Goal: Transaction & Acquisition: Subscribe to service/newsletter

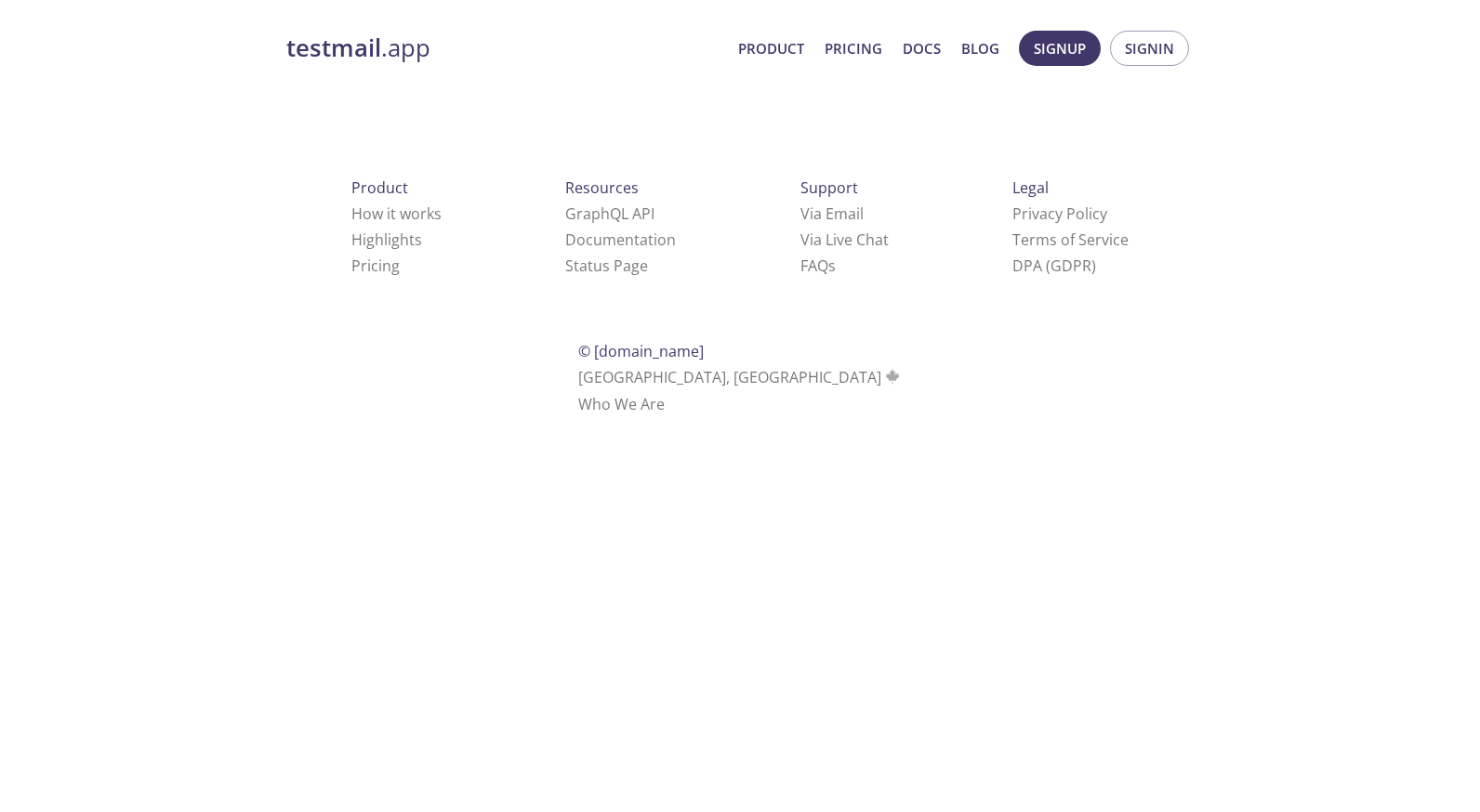
click at [1350, 346] on html "testmail .app Product Pricing Docs Blog Signup Signin Product How it works High…" at bounding box center [740, 220] width 1480 height 439
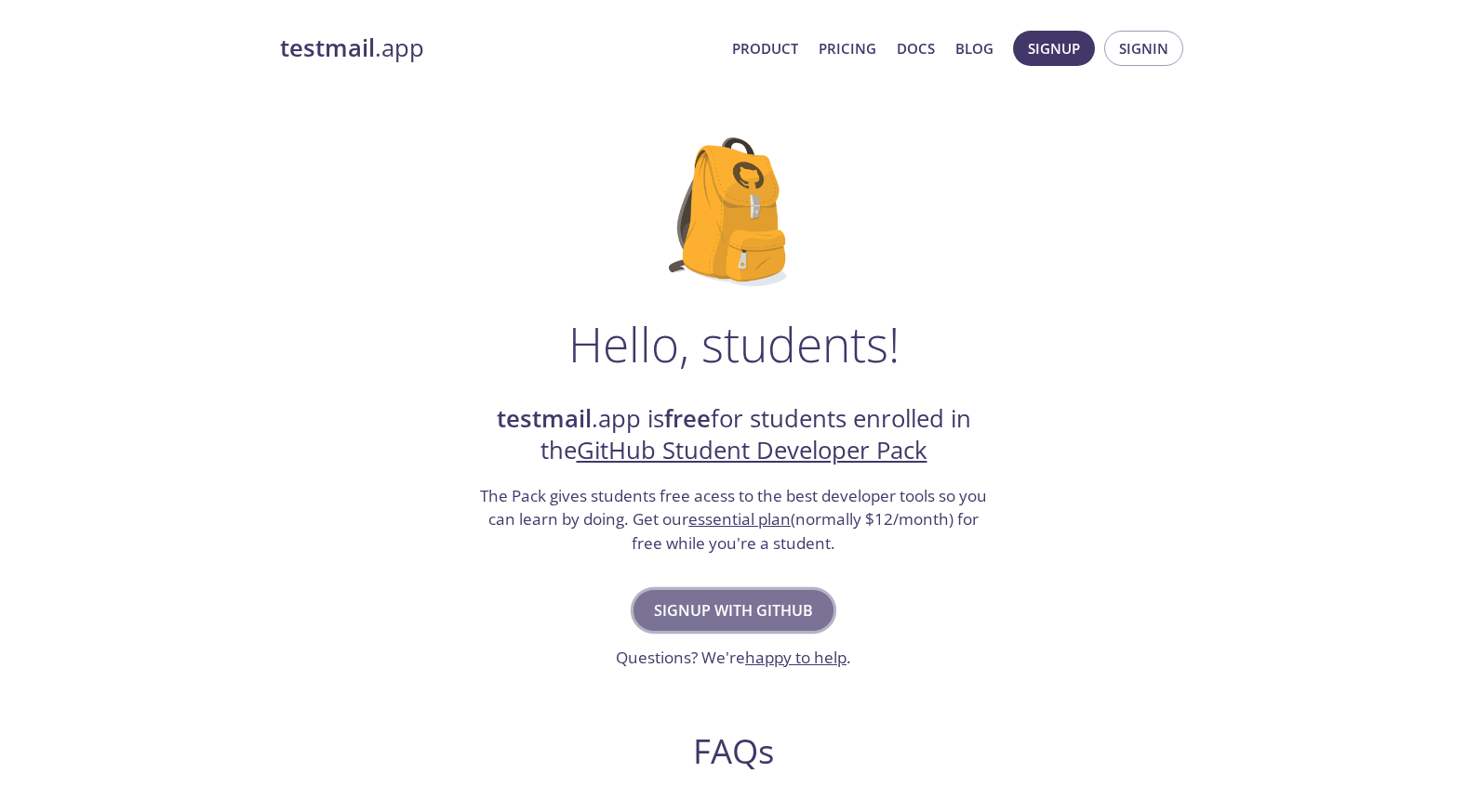
click at [746, 598] on span "Signup with GitHub" at bounding box center [733, 611] width 159 height 26
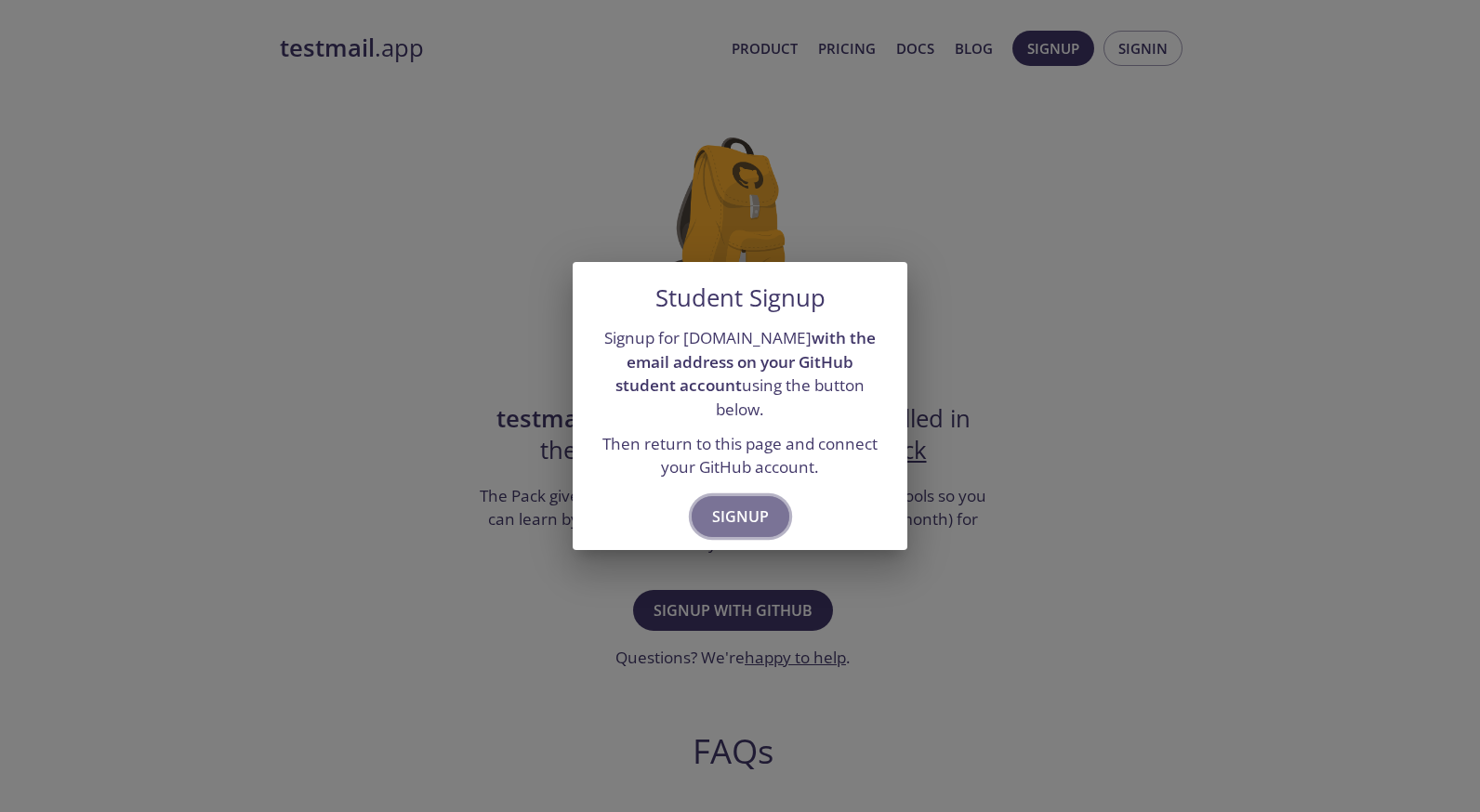
click at [741, 496] on button "Signup" at bounding box center [740, 517] width 98 height 41
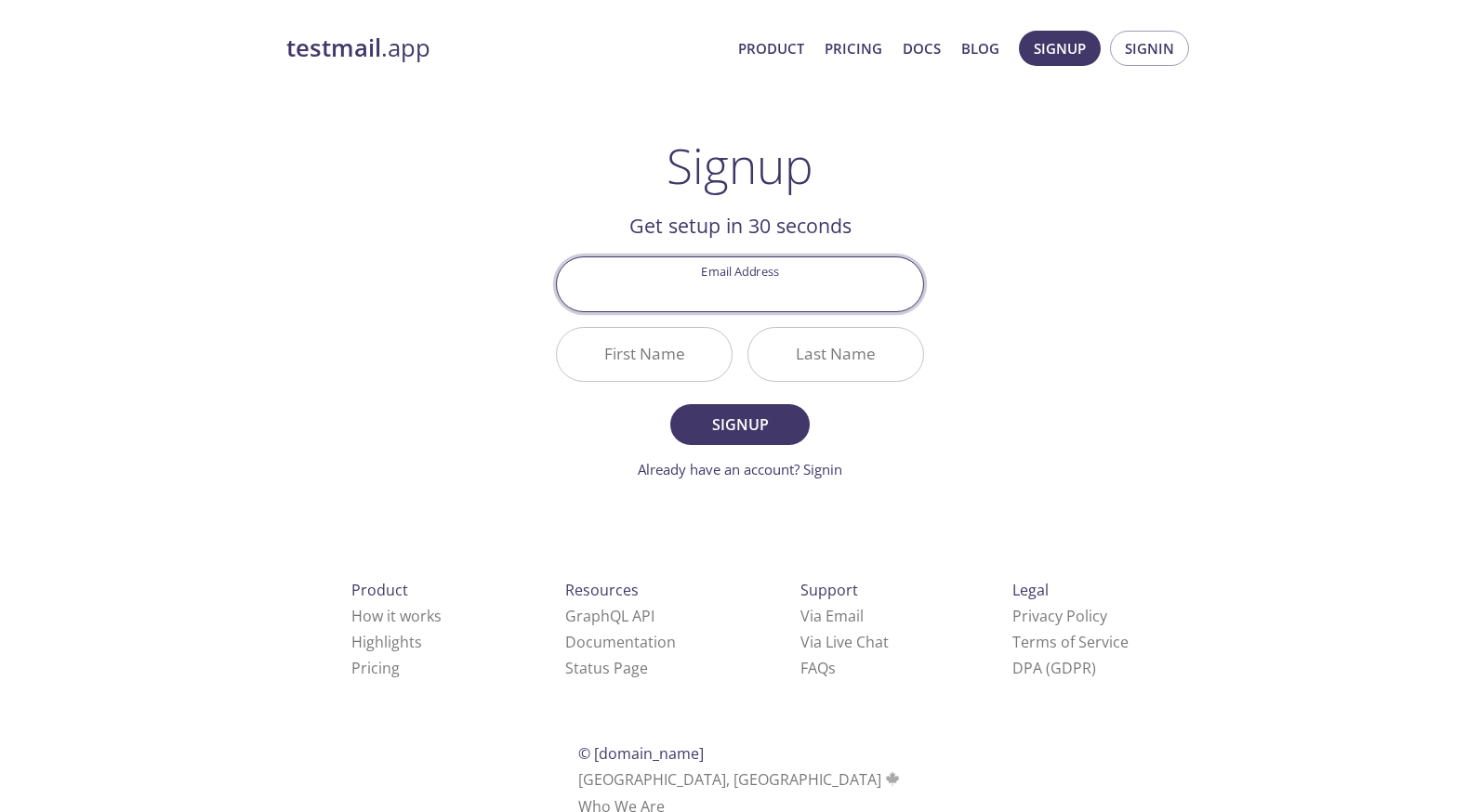
click at [762, 282] on input "Email Address" at bounding box center [740, 284] width 366 height 53
type input "[EMAIL_ADDRESS][DOMAIN_NAME]"
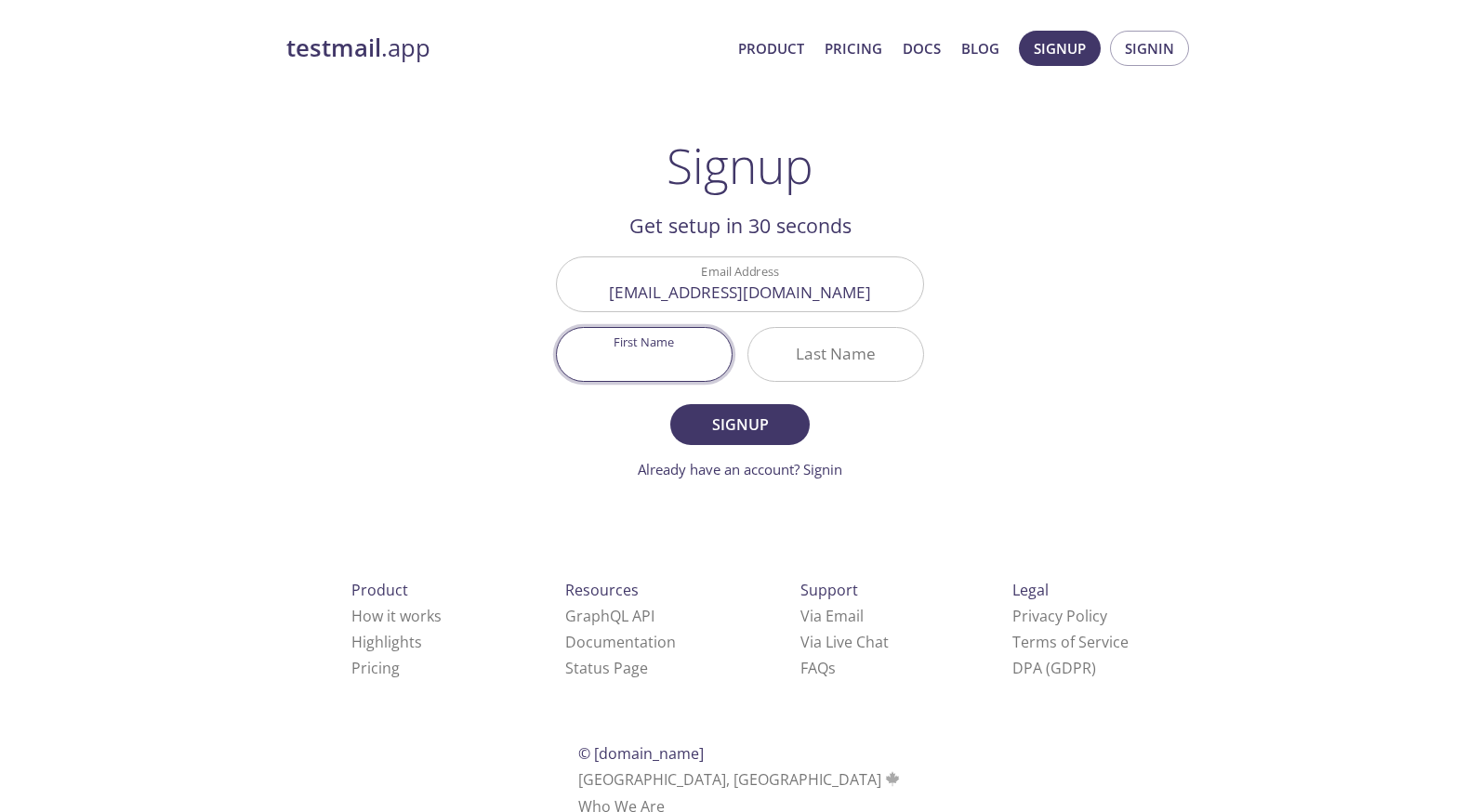
click at [668, 363] on input "First Name" at bounding box center [644, 354] width 175 height 53
type input "Md"
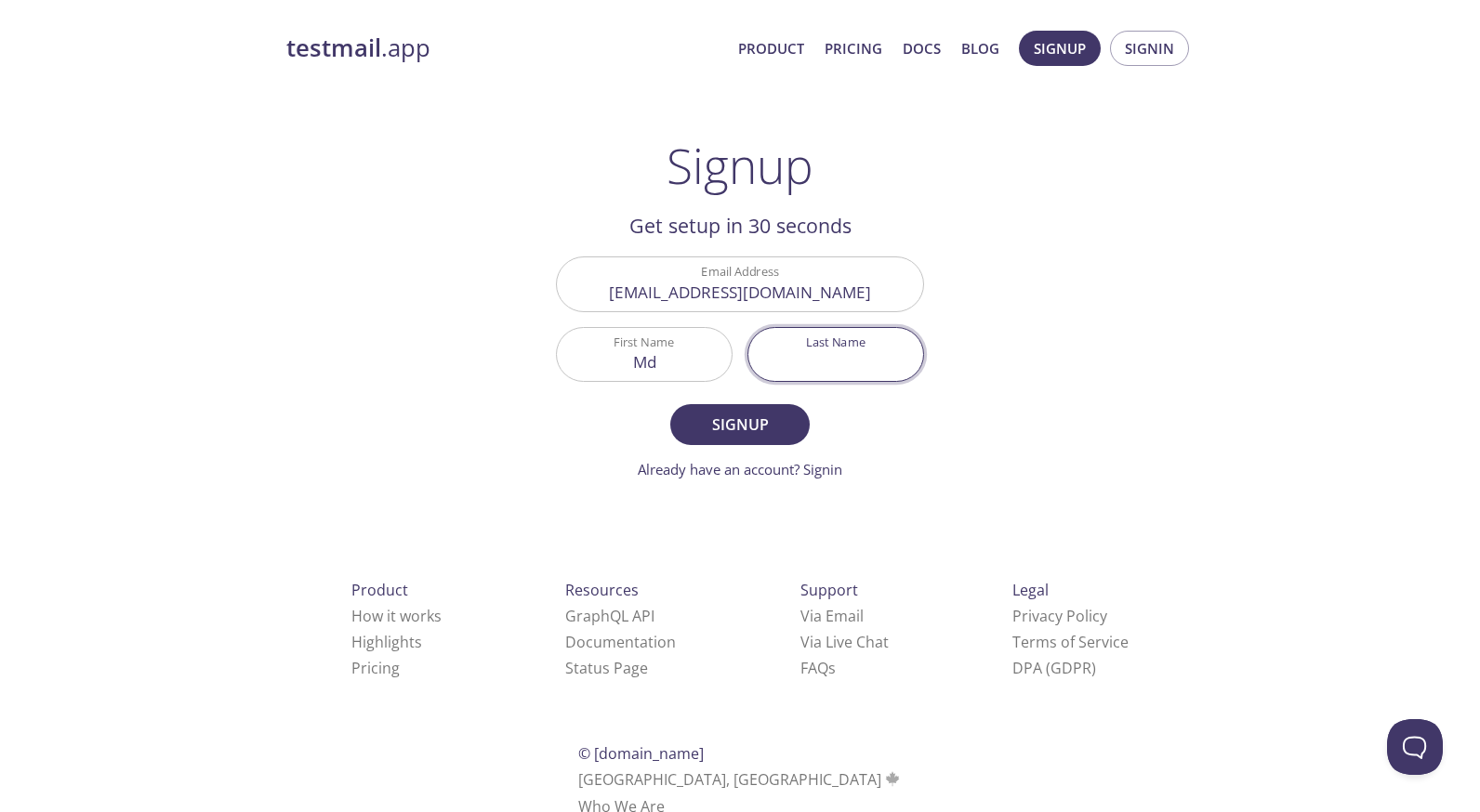
click at [802, 347] on input "Last Name" at bounding box center [835, 354] width 175 height 53
type input "Hammaduddin"
click at [765, 436] on span "Signup" at bounding box center [740, 425] width 99 height 26
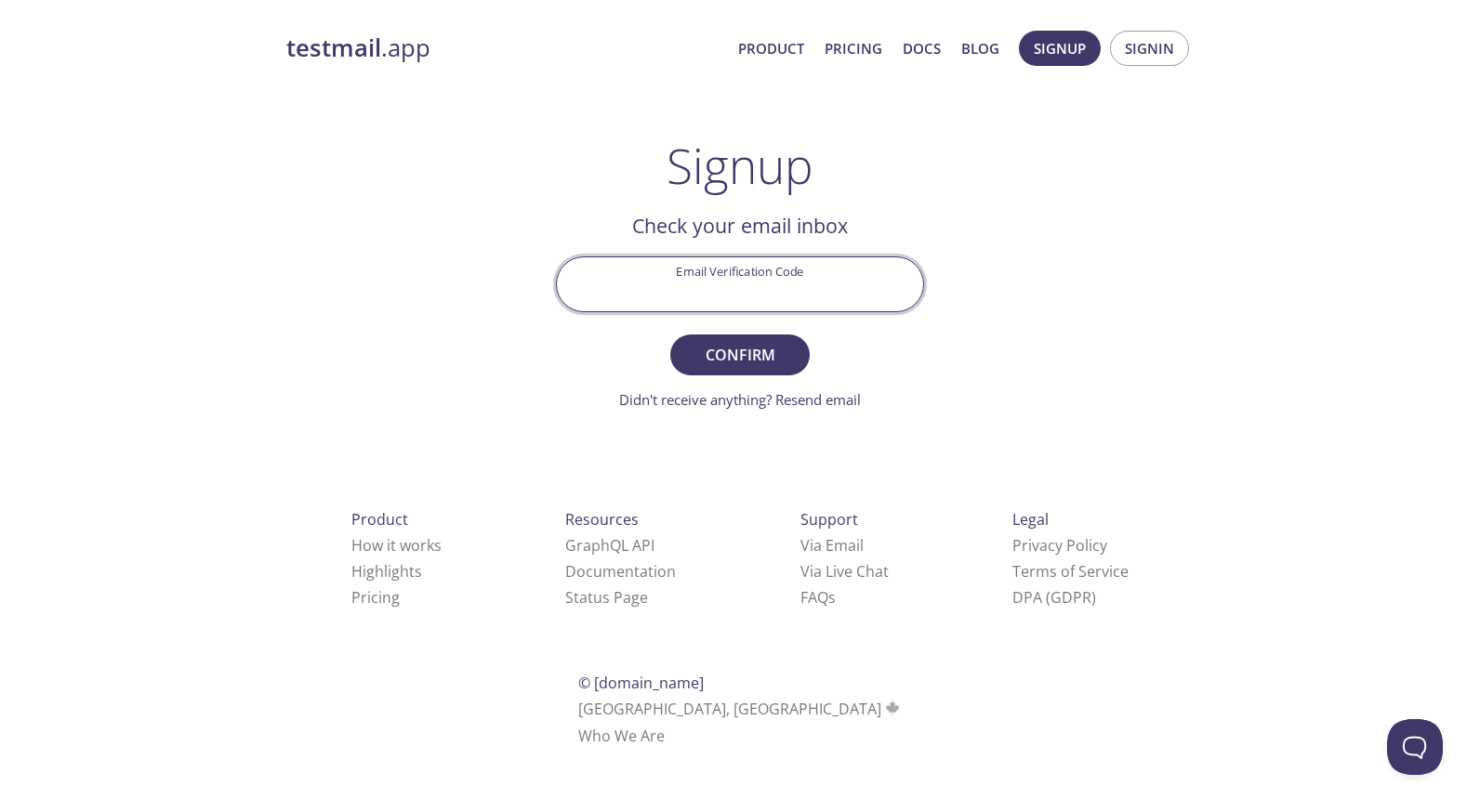
click at [806, 293] on input "Email Verification Code" at bounding box center [740, 284] width 366 height 53
paste input "1U5849P"
type input "1U5849P"
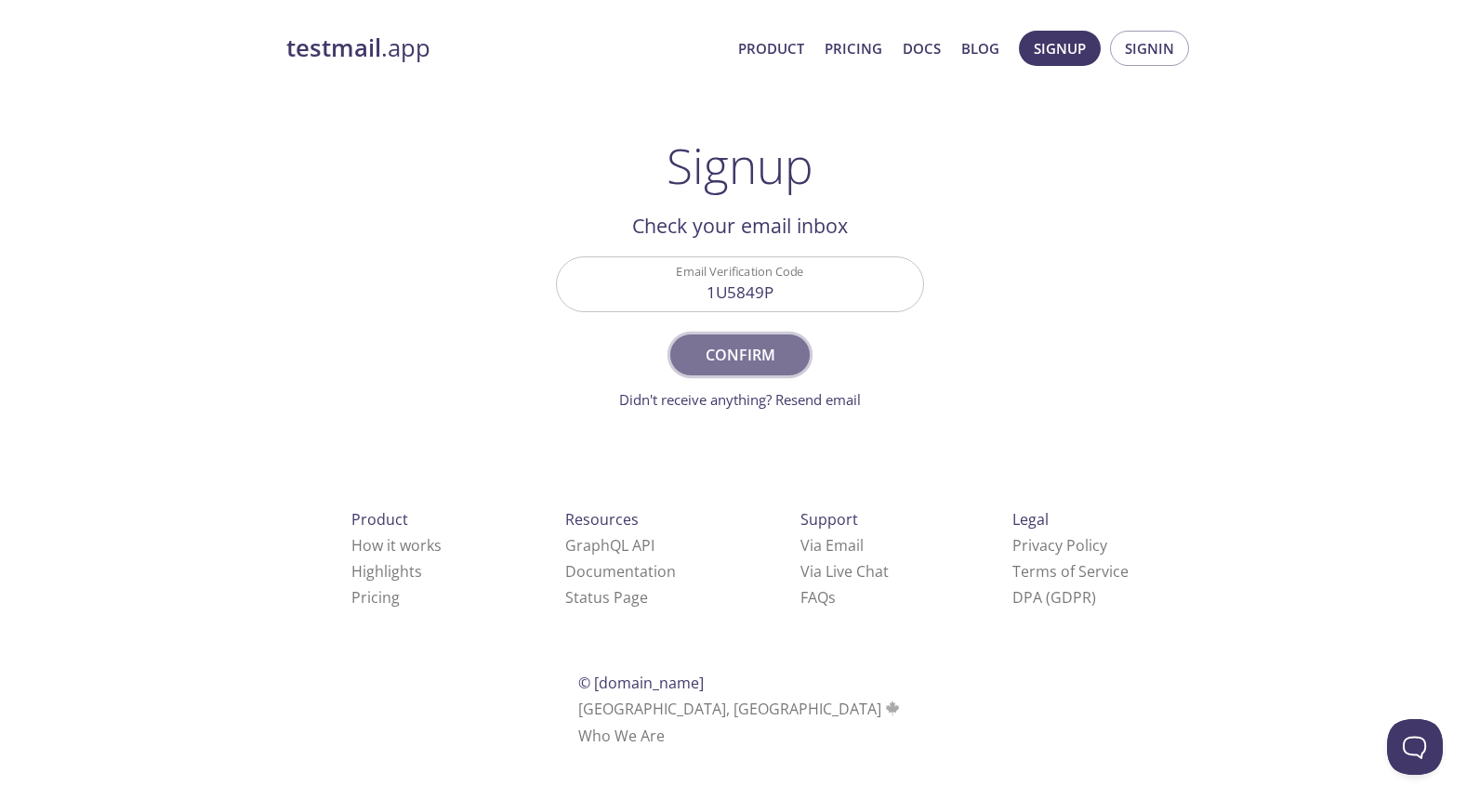
click at [740, 340] on button "Confirm" at bounding box center [740, 355] width 139 height 41
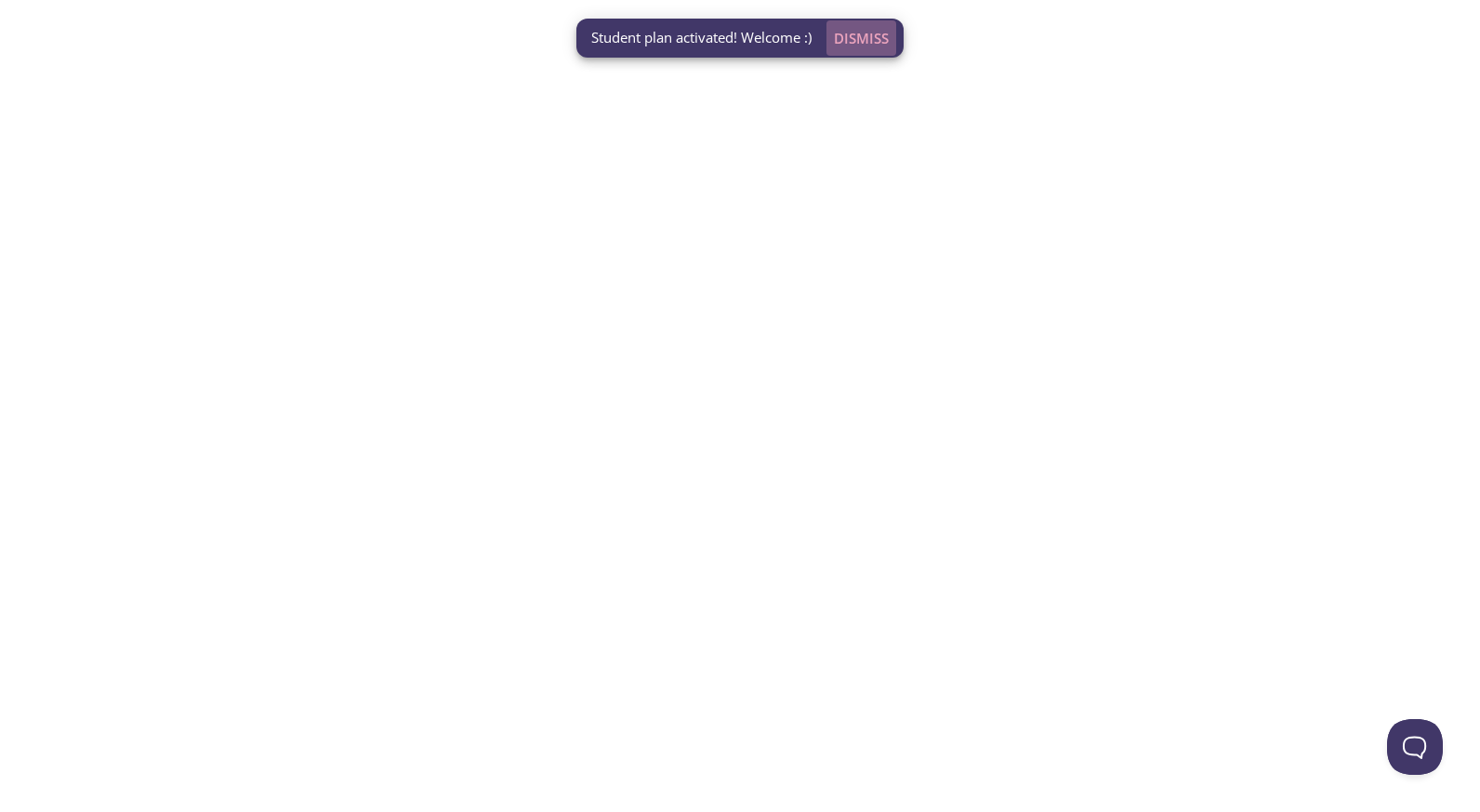
click at [873, 40] on span "Dismiss" at bounding box center [861, 38] width 55 height 24
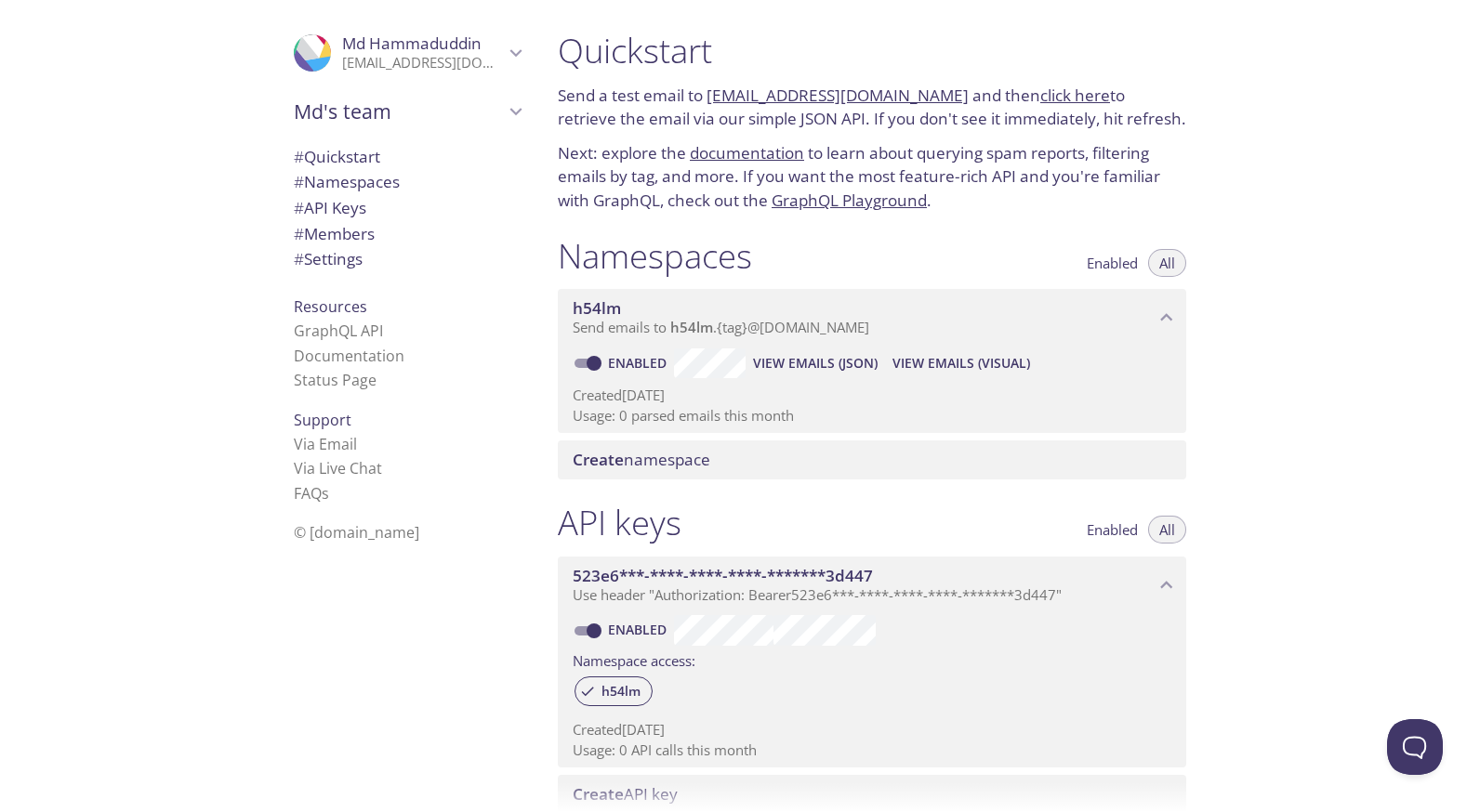
click at [1420, 172] on div "Quickstart Send a test email to [EMAIL_ADDRESS][DOMAIN_NAME] and then click her…" at bounding box center [1012, 406] width 937 height 812
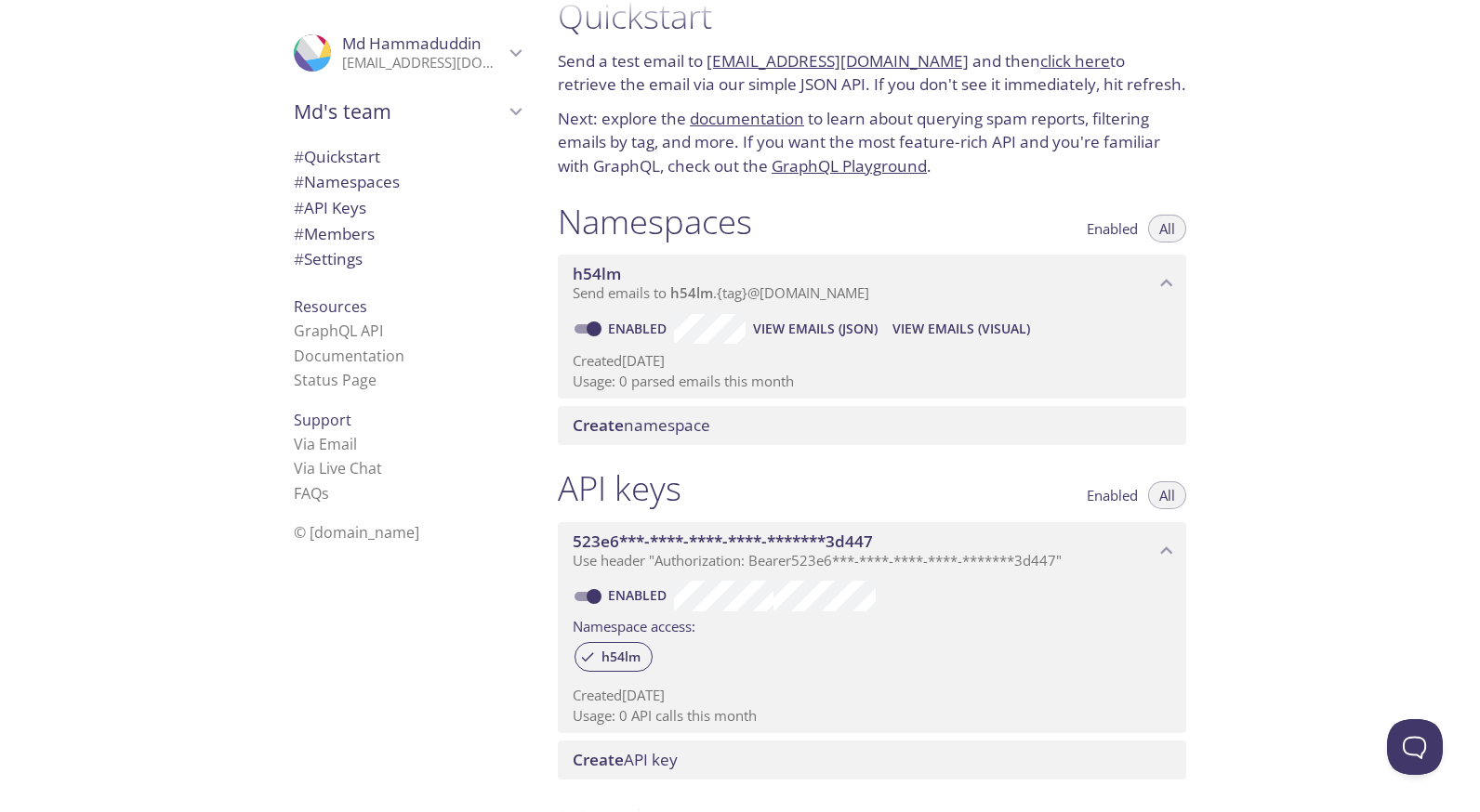
scroll to position [18, 0]
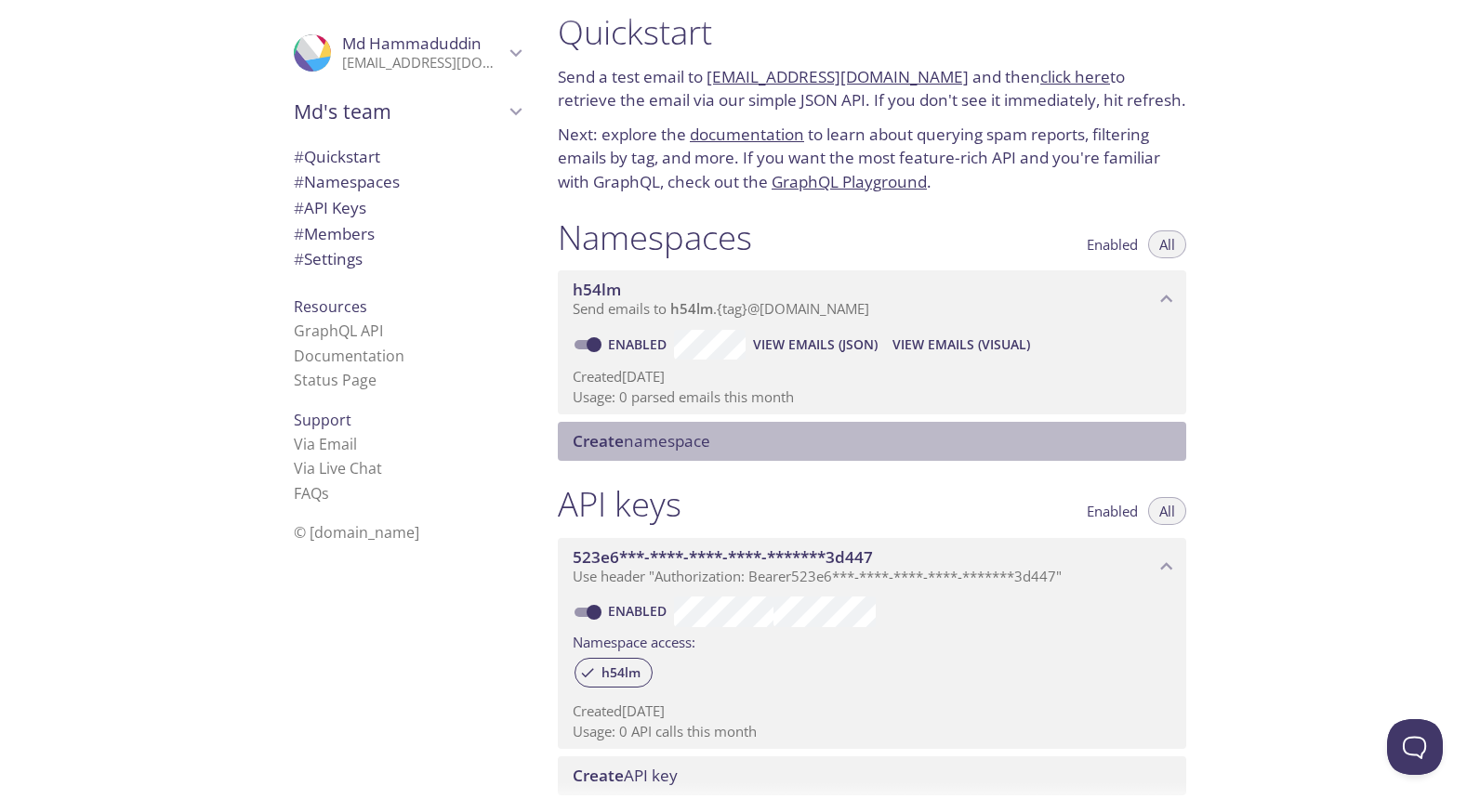
click at [654, 445] on span "Create namespace" at bounding box center [642, 441] width 137 height 21
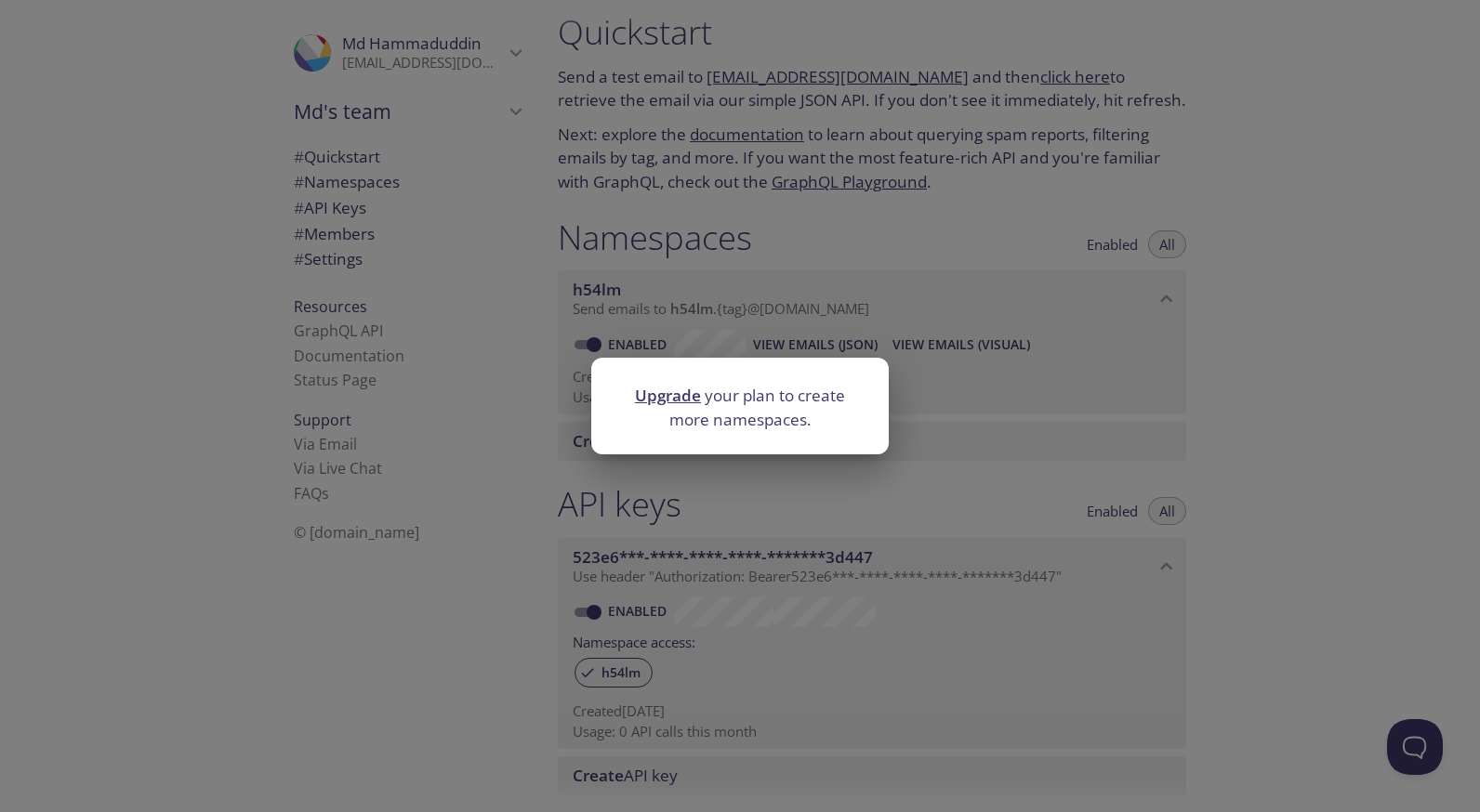
click at [821, 282] on div "Upgrade your plan to create more namespaces." at bounding box center [740, 406] width 1480 height 812
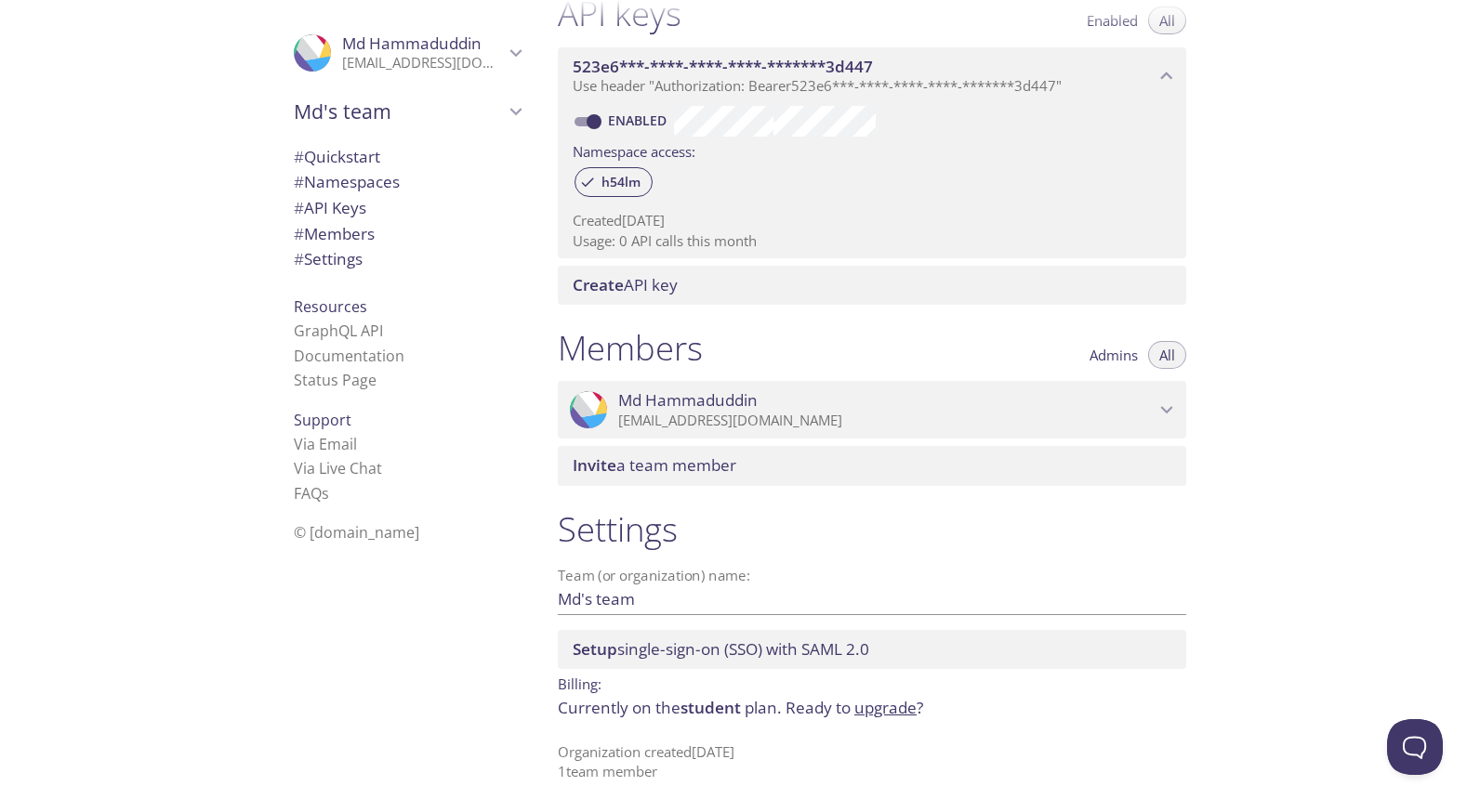
scroll to position [0, 0]
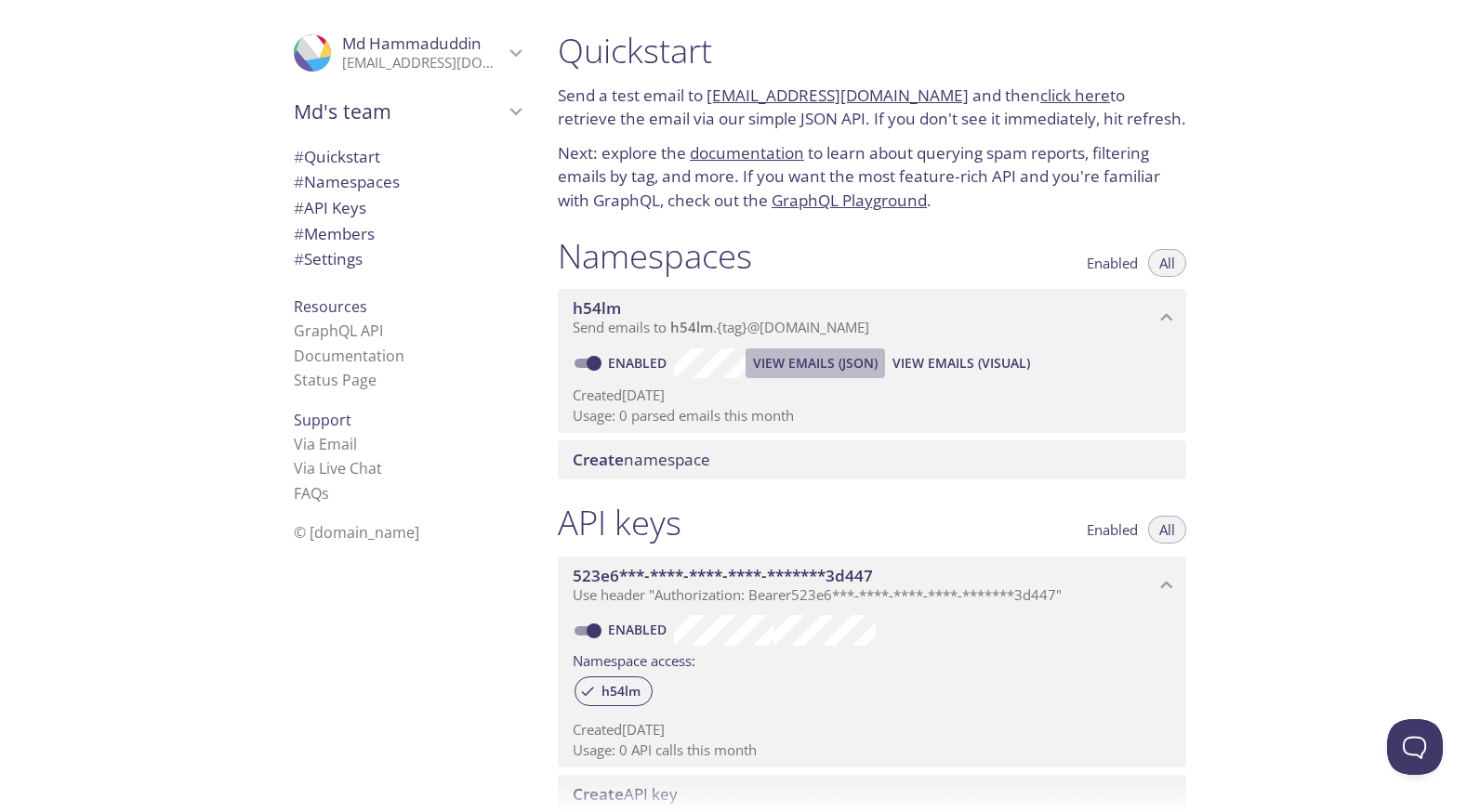
click at [809, 358] on span "View Emails (JSON)" at bounding box center [815, 363] width 125 height 22
click at [947, 359] on span "View Emails (Visual)" at bounding box center [961, 363] width 137 height 22
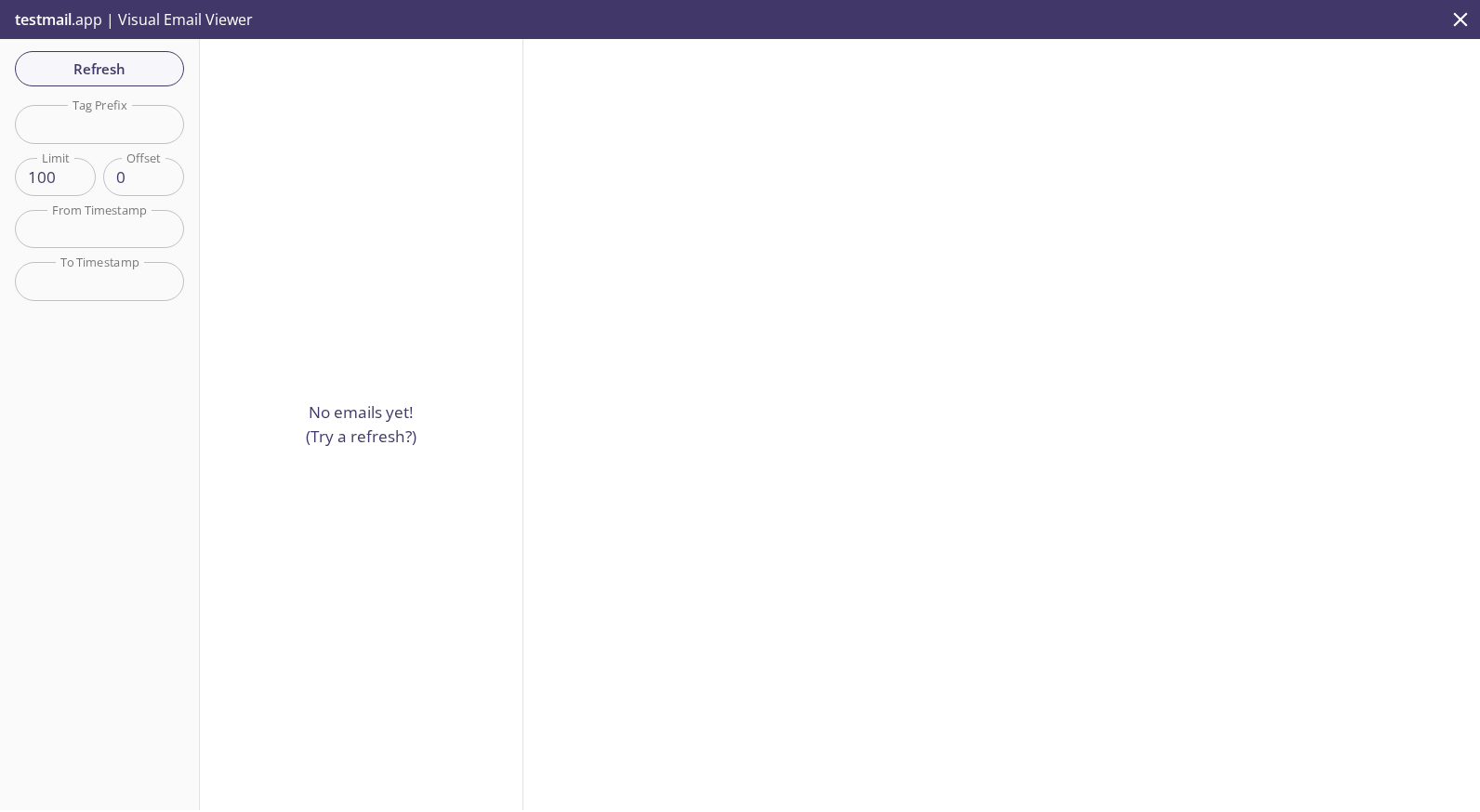
click at [1359, 457] on div at bounding box center [1002, 424] width 956 height 771
click at [1358, 379] on div at bounding box center [1002, 424] width 956 height 771
click at [84, 51] on button "Refresh" at bounding box center [99, 69] width 169 height 35
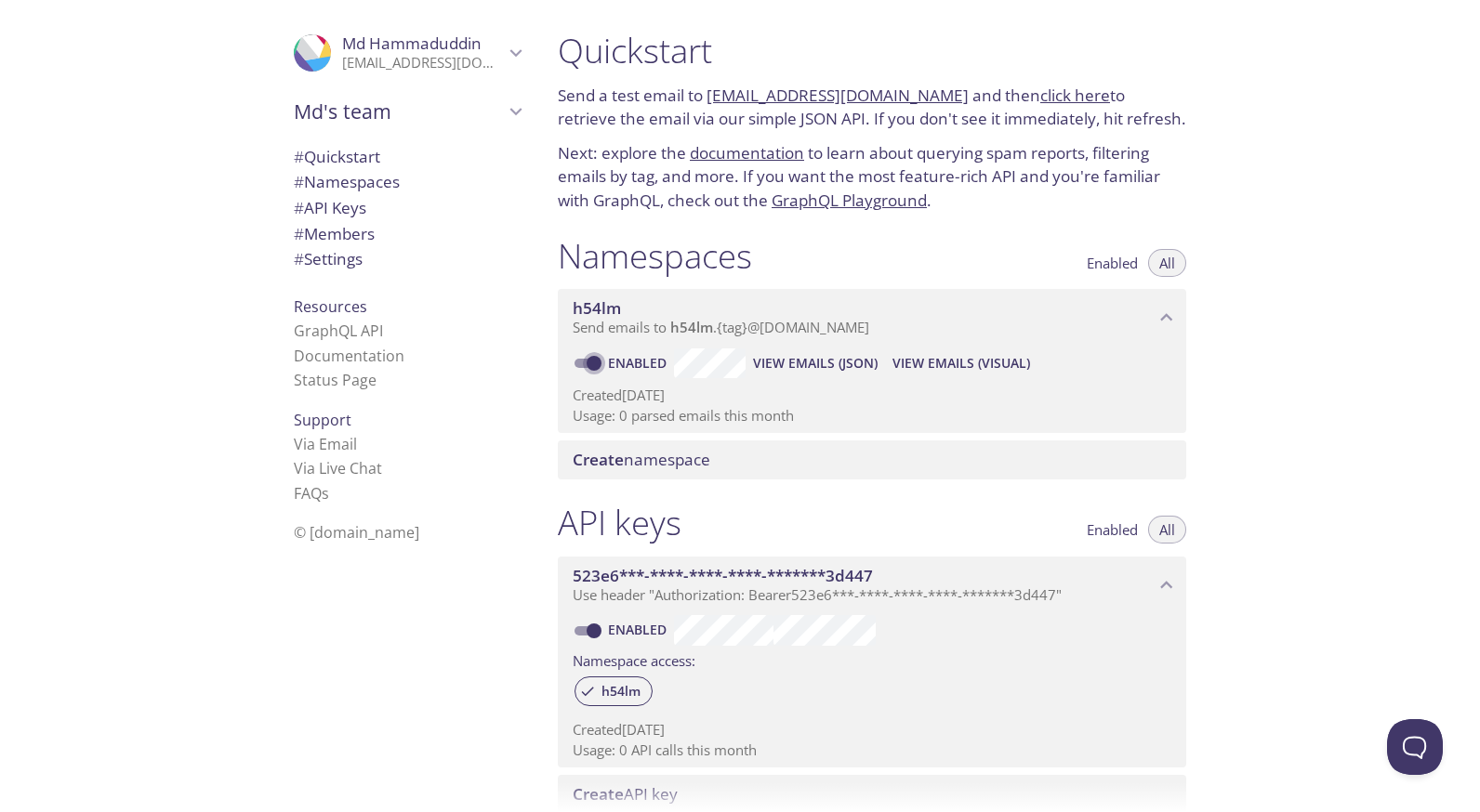
click at [593, 360] on input "Enabled" at bounding box center [593, 363] width 67 height 22
click at [597, 360] on input "Disabled" at bounding box center [579, 363] width 67 height 22
checkbox input "true"
click at [1115, 263] on span "Enabled" at bounding box center [1112, 263] width 51 height 0
click at [1178, 264] on button "All" at bounding box center [1166, 262] width 38 height 28
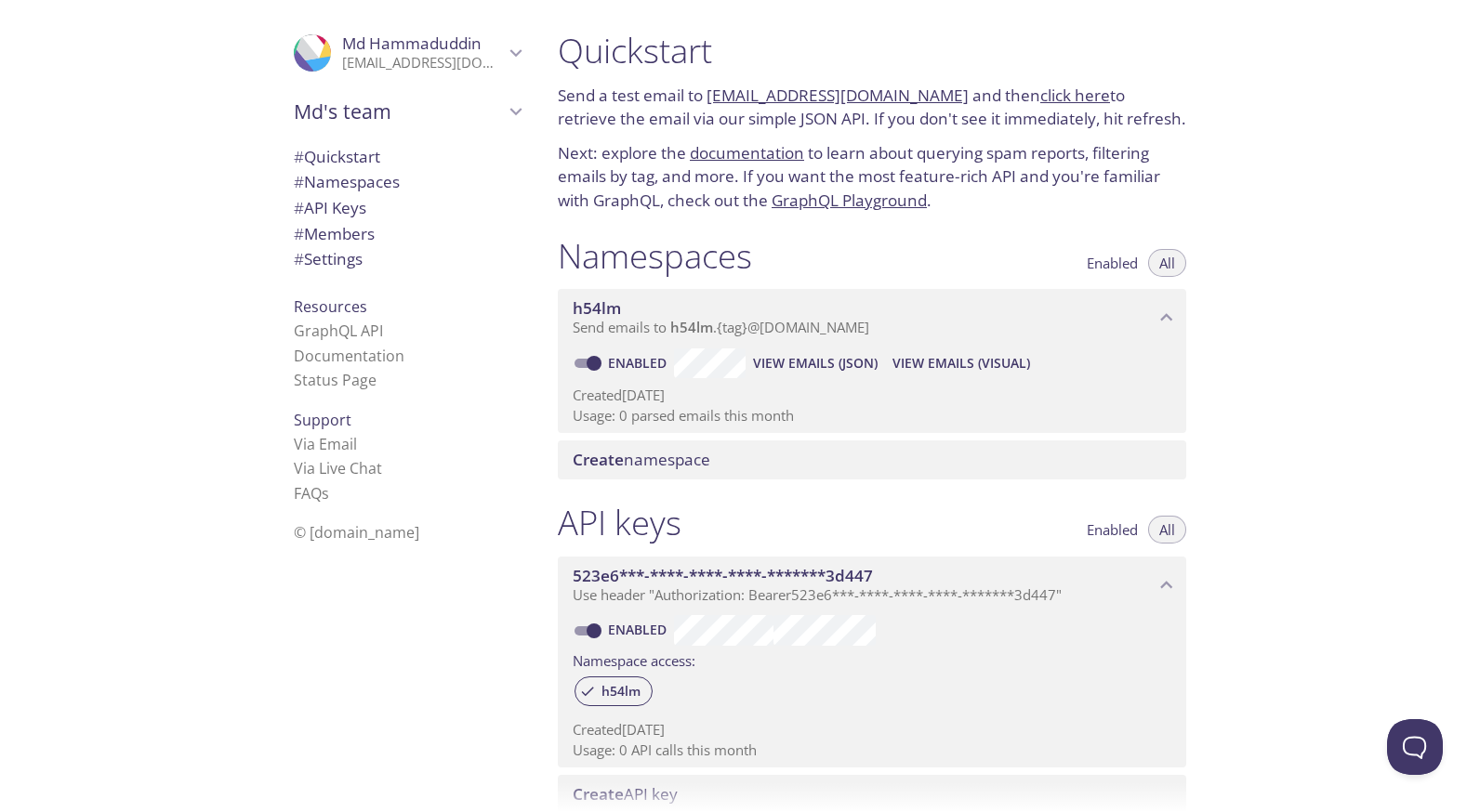
scroll to position [93, 0]
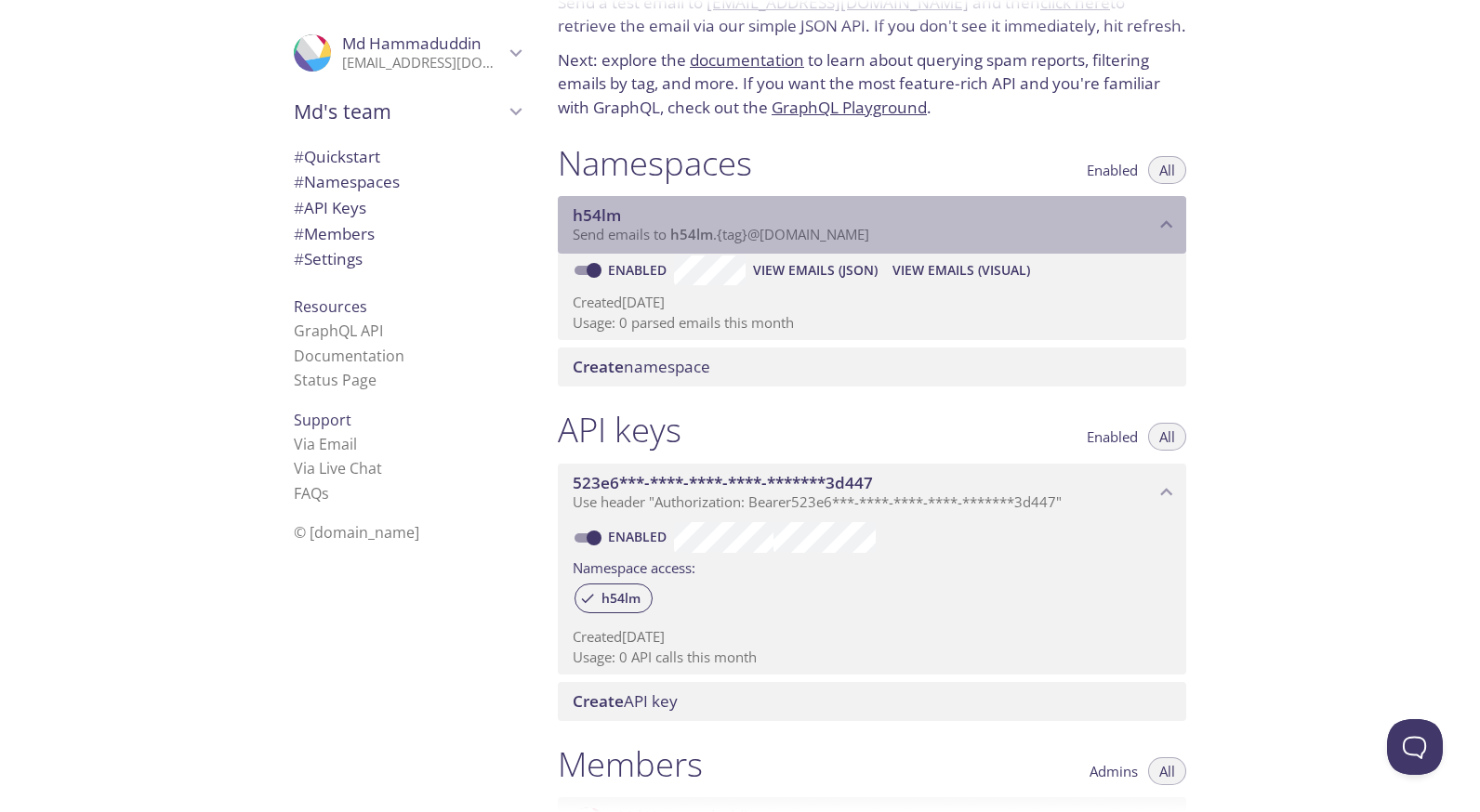
click at [600, 227] on span "Send emails to h54lm . {tag} @[DOMAIN_NAME]" at bounding box center [721, 233] width 296 height 18
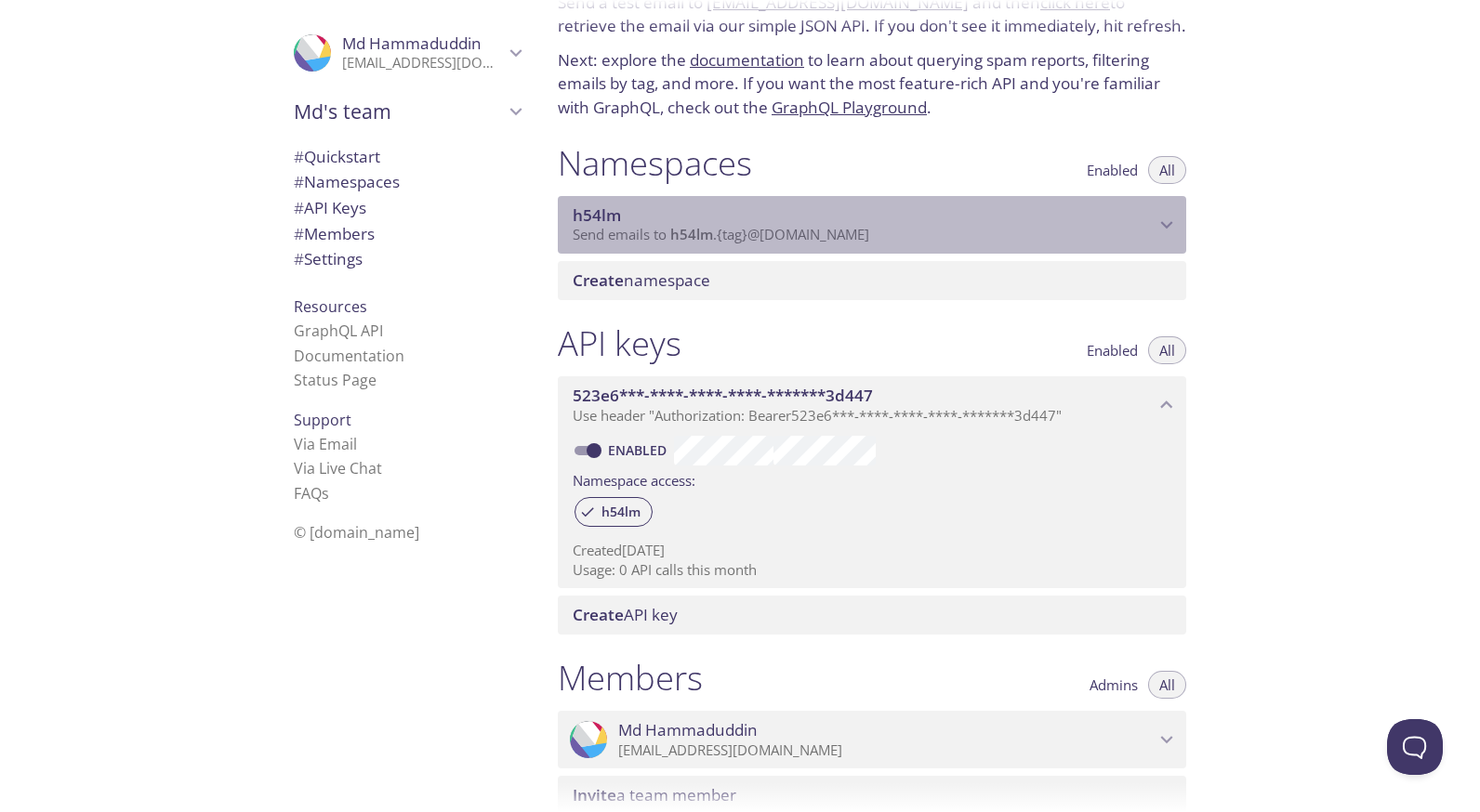
click at [600, 227] on span "Send emails to h54lm . {tag} @[DOMAIN_NAME]" at bounding box center [721, 233] width 296 height 18
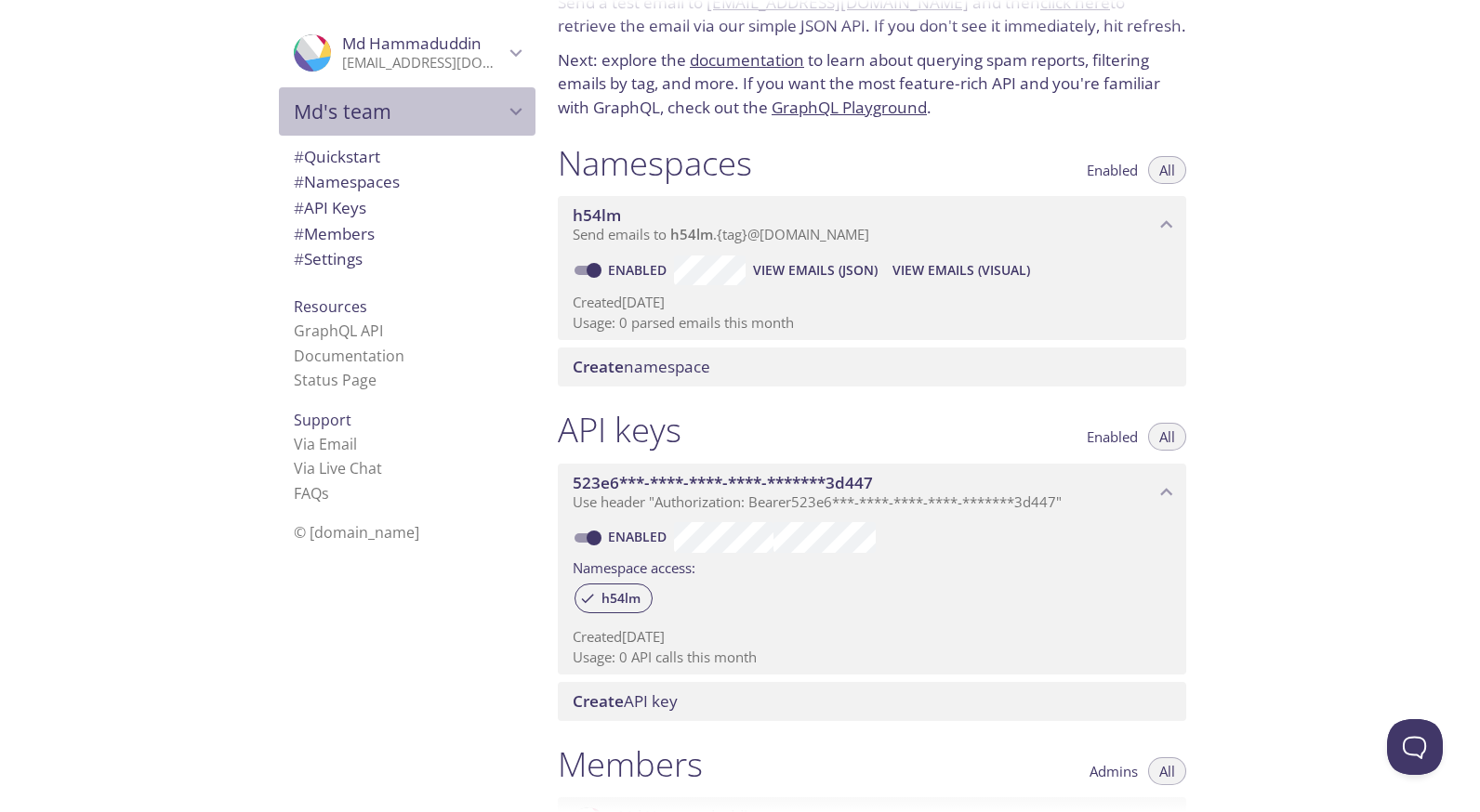
click at [424, 105] on span "Md's team" at bounding box center [399, 111] width 210 height 26
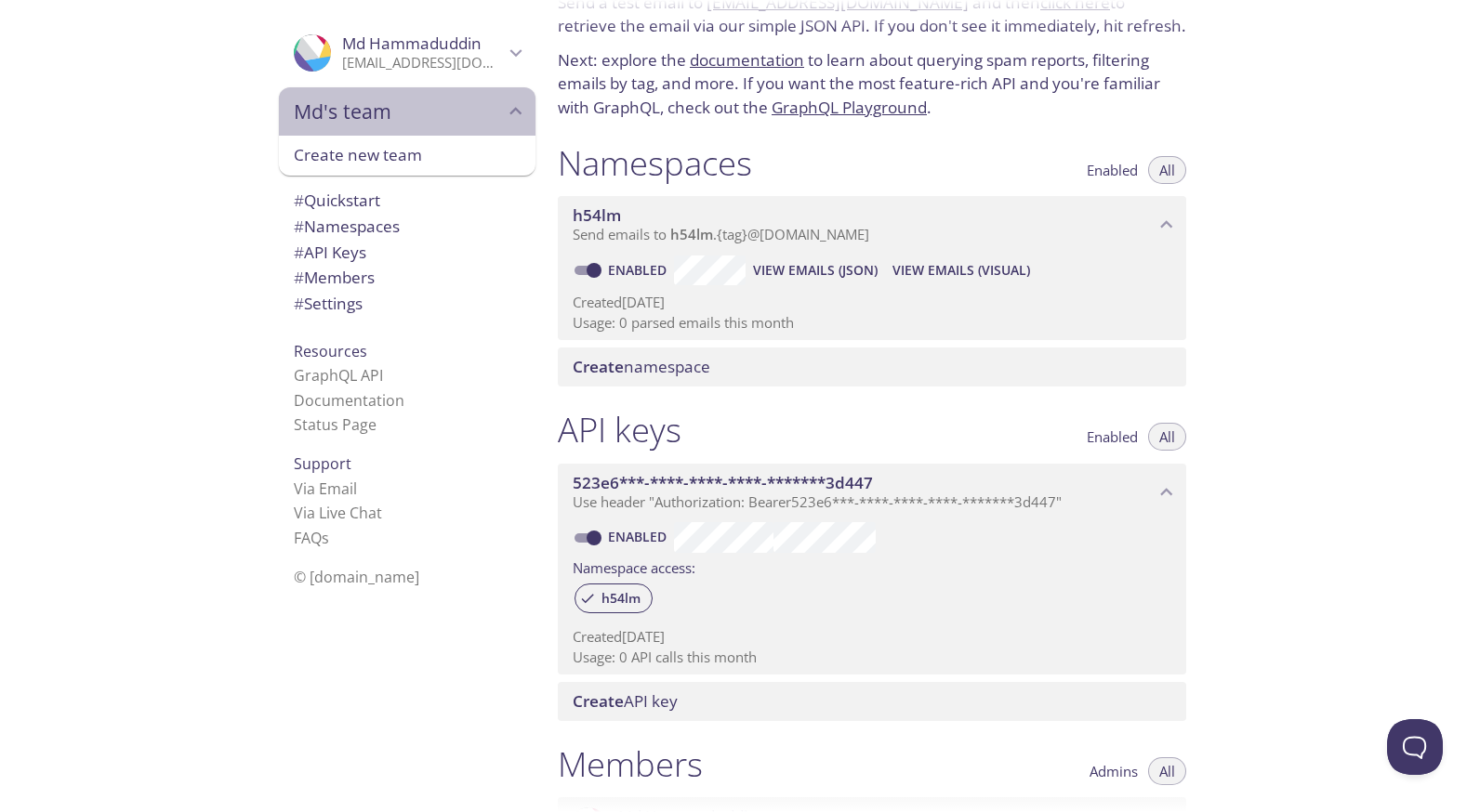
click at [424, 105] on span "Md's team" at bounding box center [399, 111] width 210 height 26
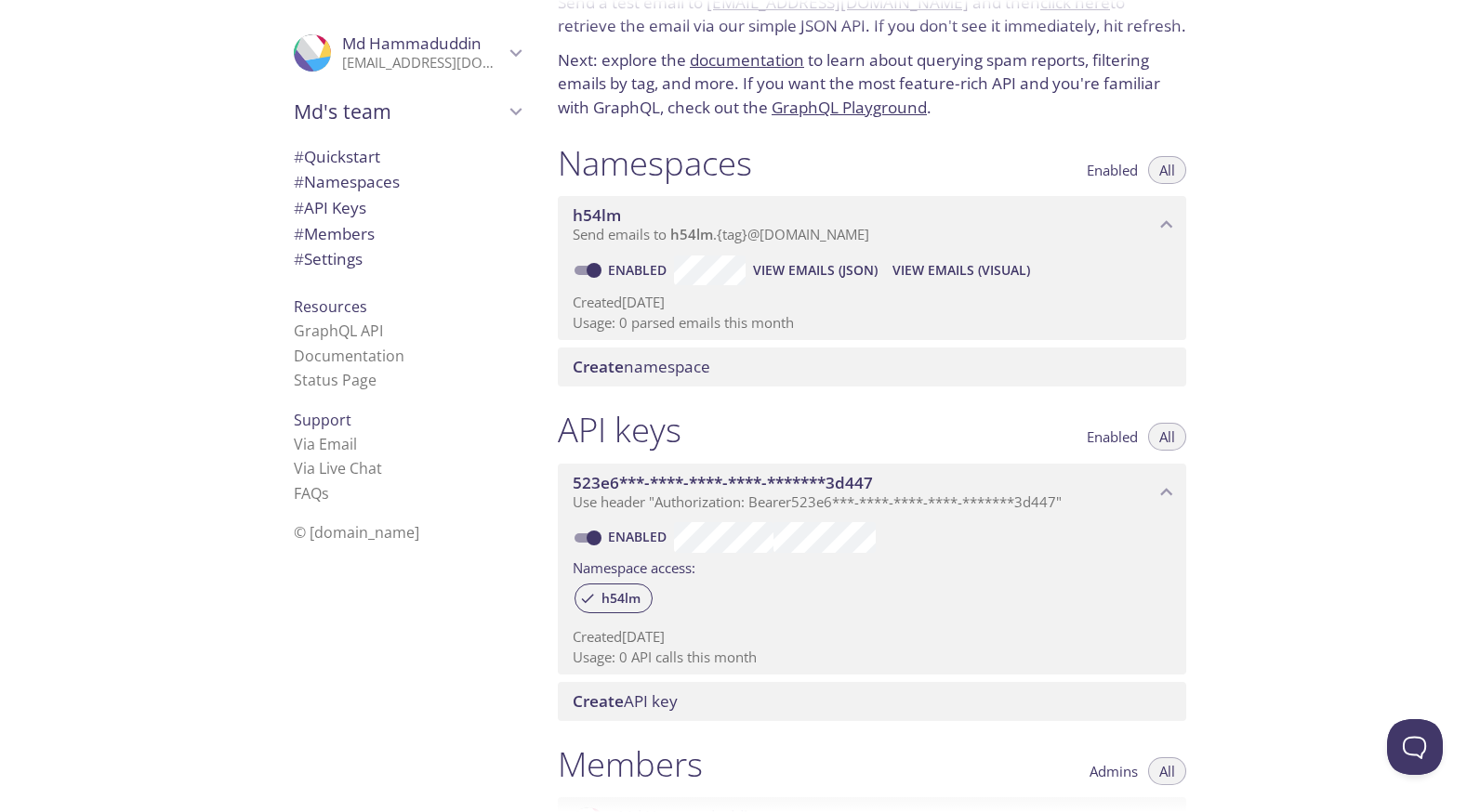
click at [462, 59] on p "[EMAIL_ADDRESS][DOMAIN_NAME]" at bounding box center [422, 63] width 162 height 18
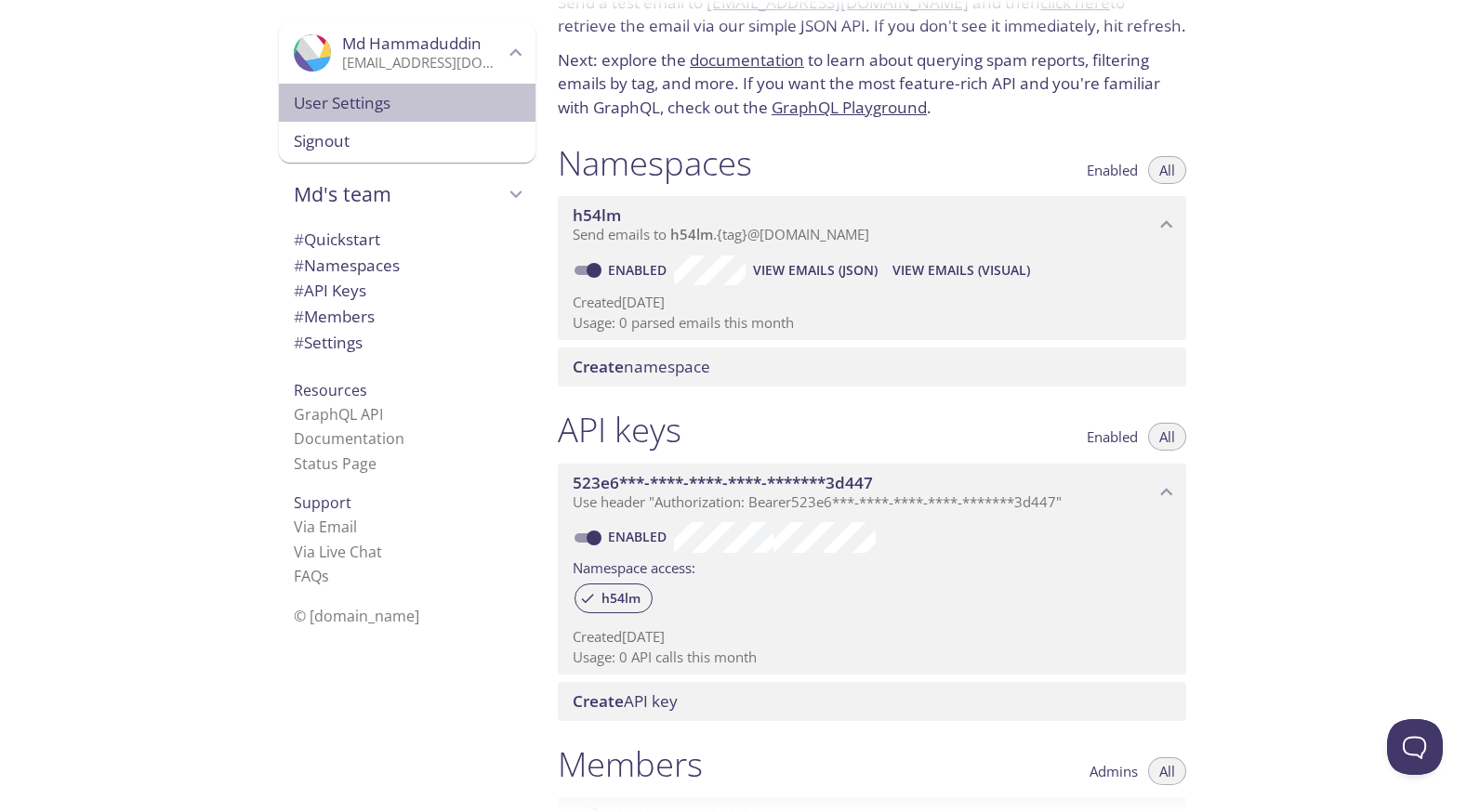
click at [417, 93] on span "User Settings" at bounding box center [408, 103] width 227 height 24
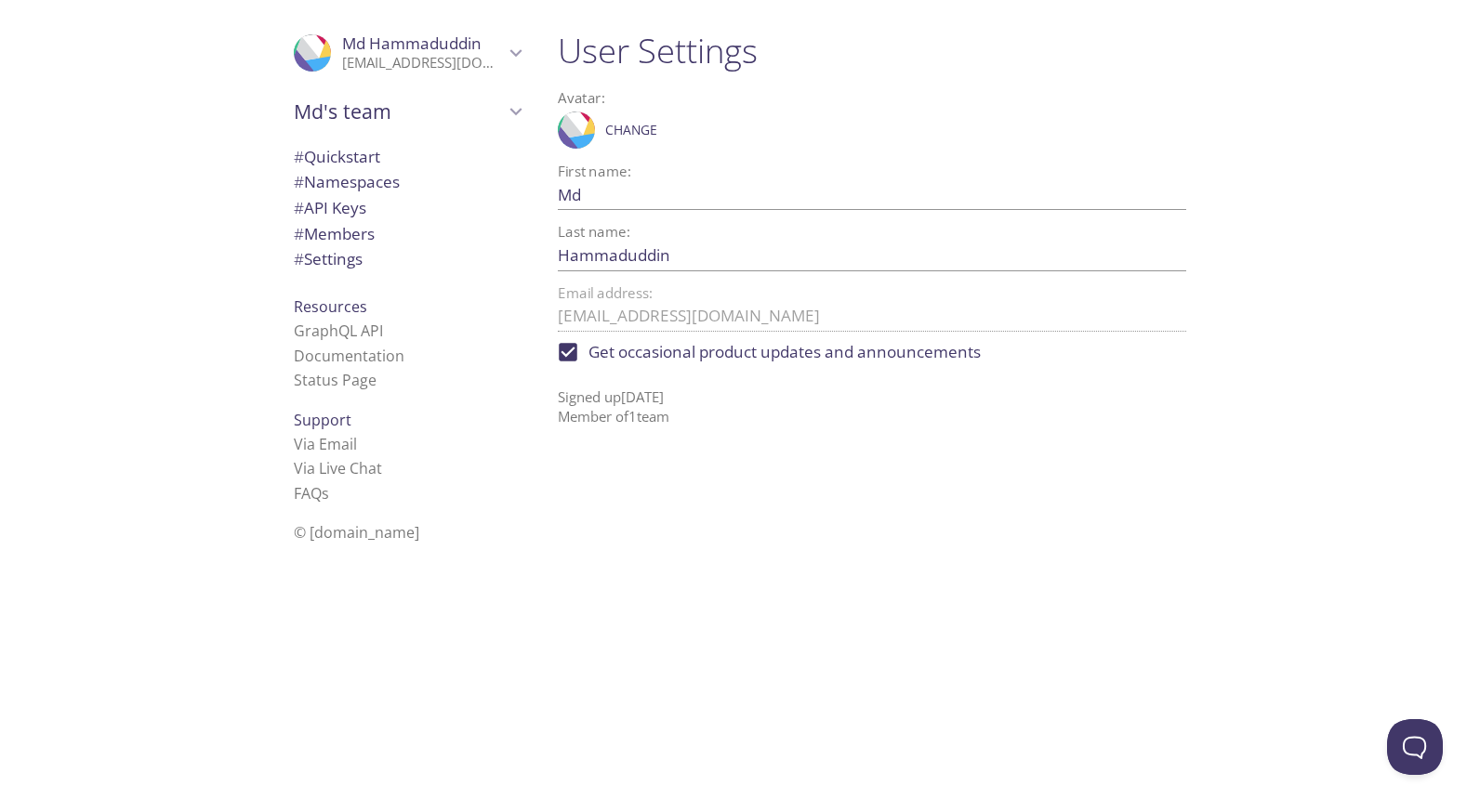
click at [383, 151] on span "# Quickstart" at bounding box center [408, 157] width 227 height 24
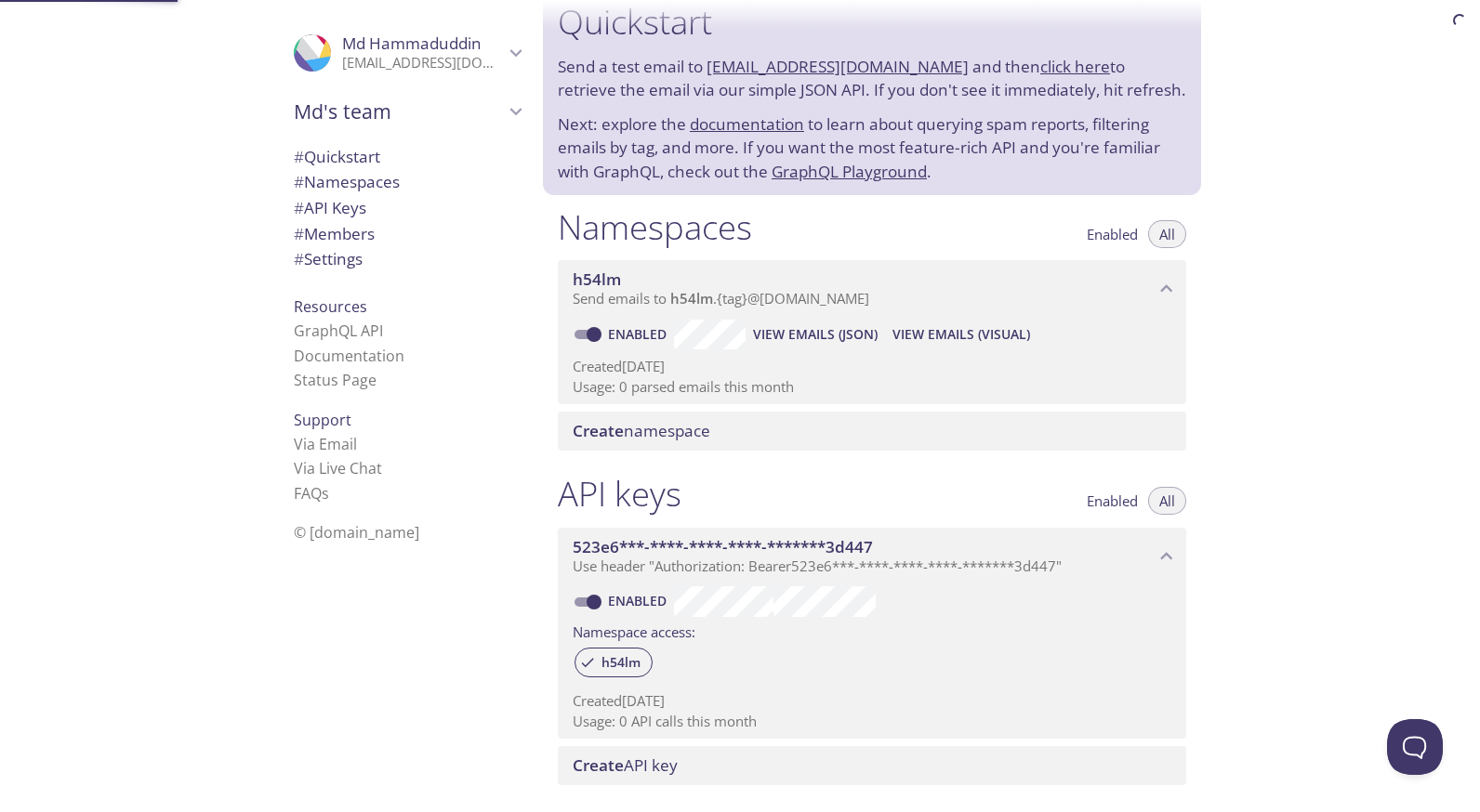
scroll to position [30, 0]
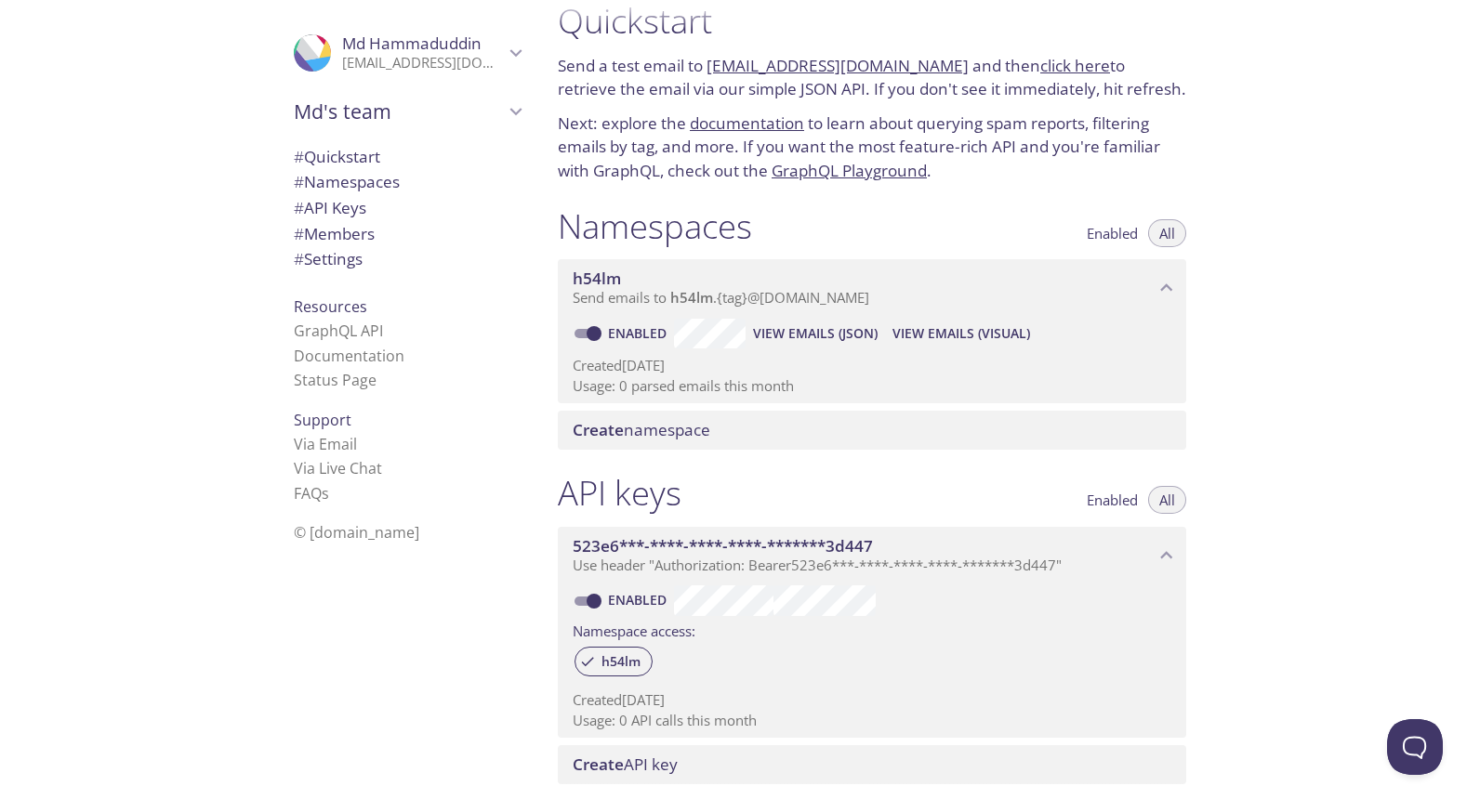
drag, startPoint x: 351, startPoint y: 311, endPoint x: 322, endPoint y: 302, distance: 30.4
click at [322, 302] on div "Resources GraphQL API Documentation Status Page" at bounding box center [407, 344] width 257 height 113
click at [322, 302] on span "Resources" at bounding box center [331, 306] width 74 height 20
click at [336, 180] on span "# Namespaces" at bounding box center [347, 182] width 106 height 21
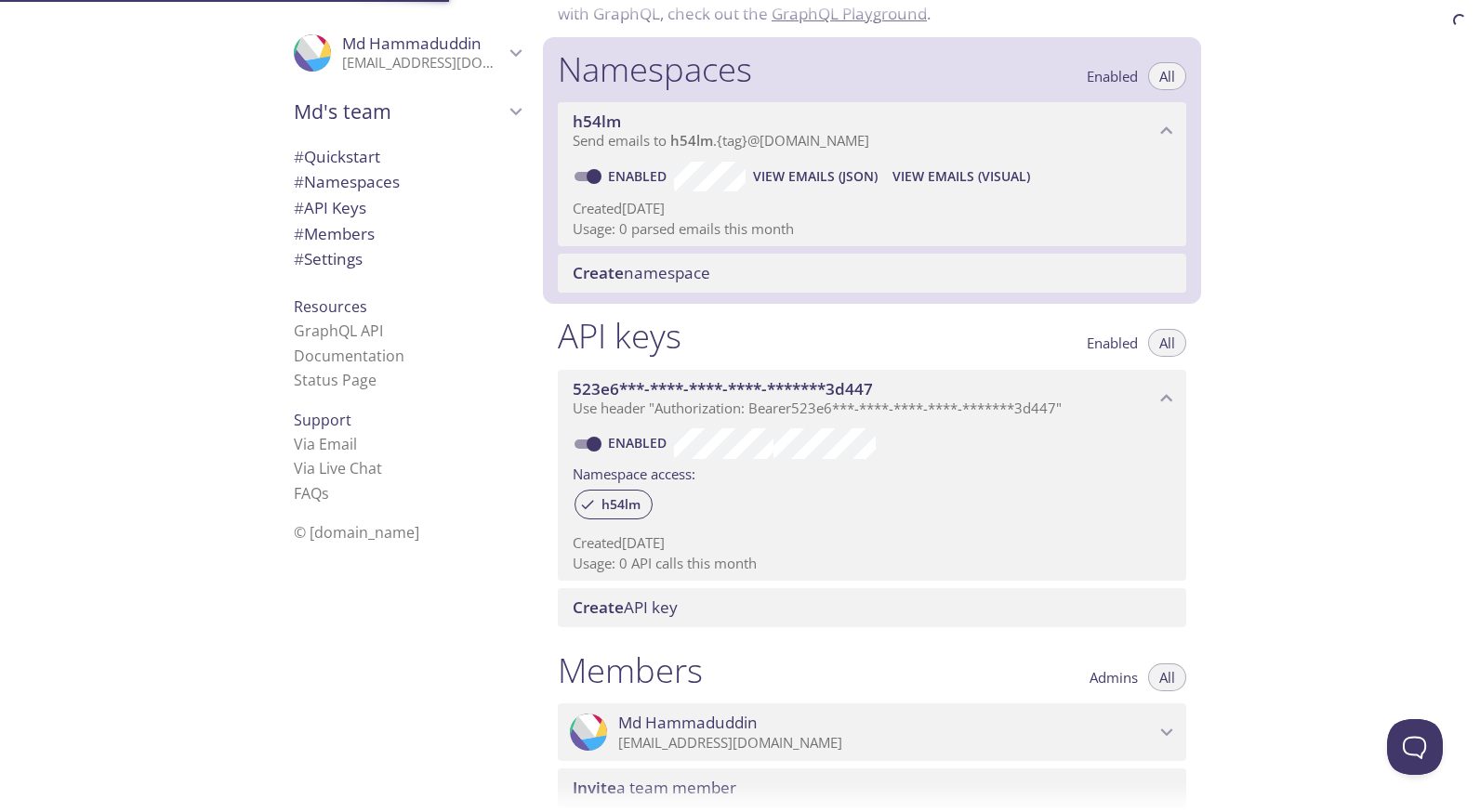
scroll to position [235, 0]
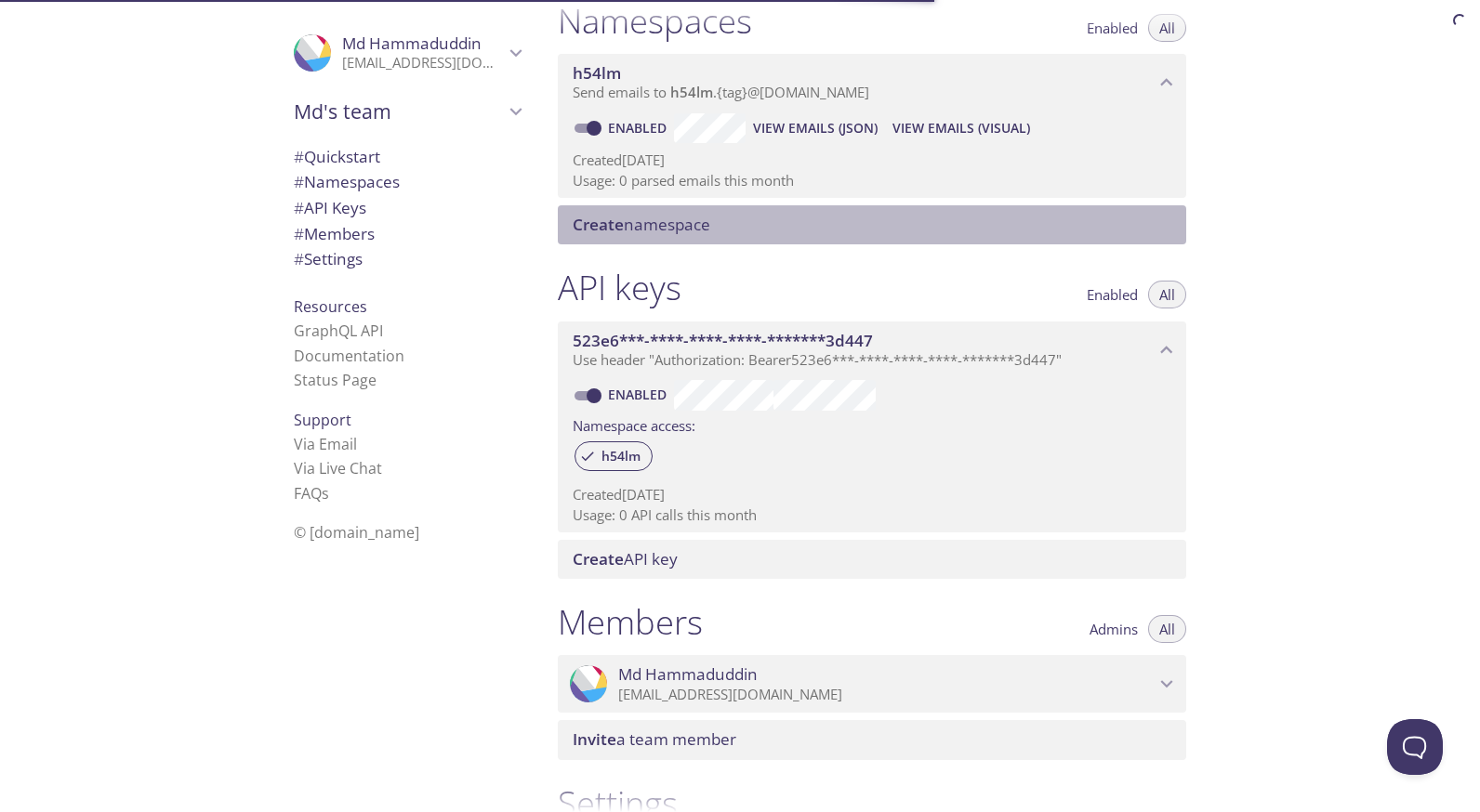
click at [697, 220] on span "Create namespace" at bounding box center [642, 225] width 137 height 21
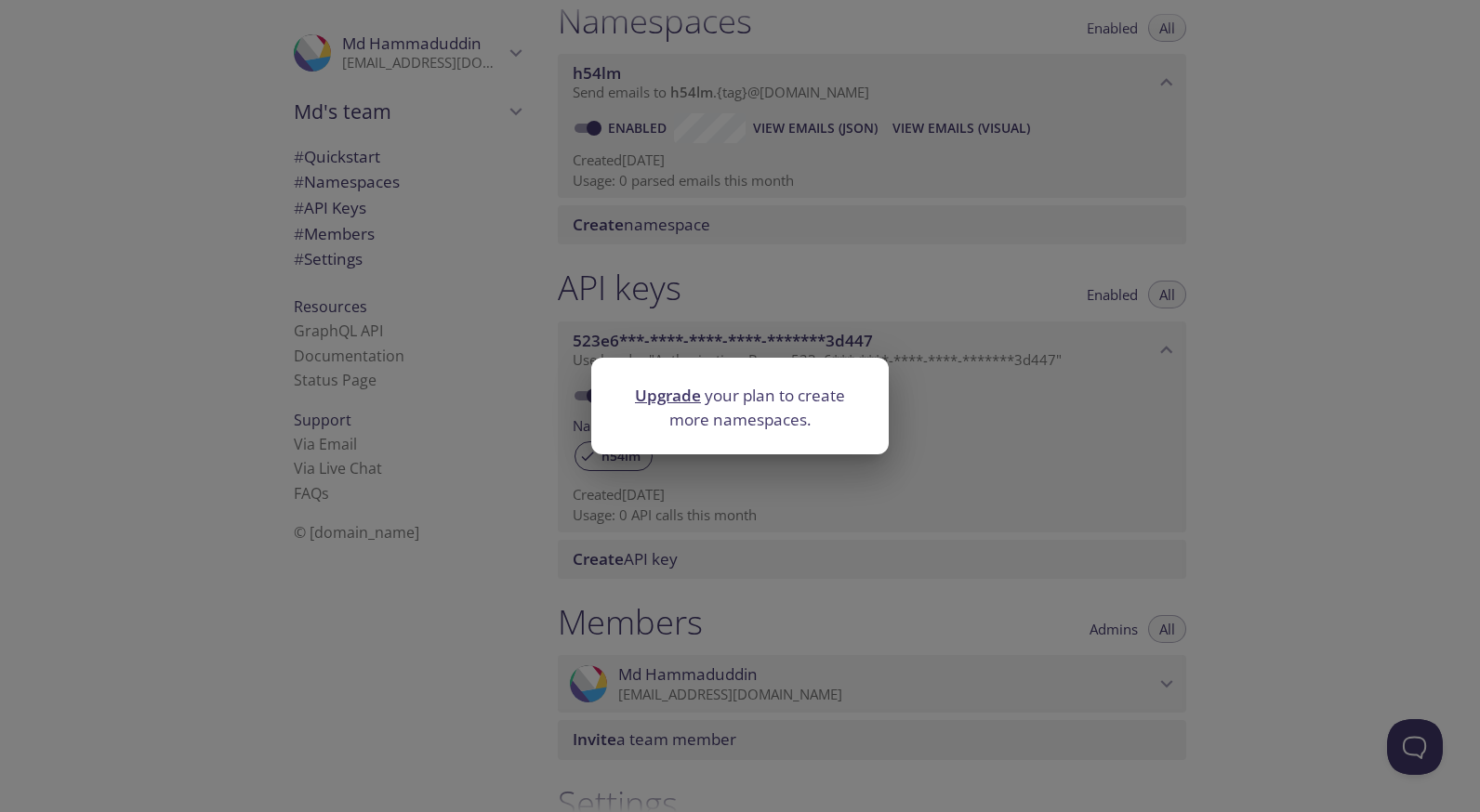
click at [898, 315] on div "Upgrade your plan to create more namespaces." at bounding box center [740, 406] width 1480 height 812
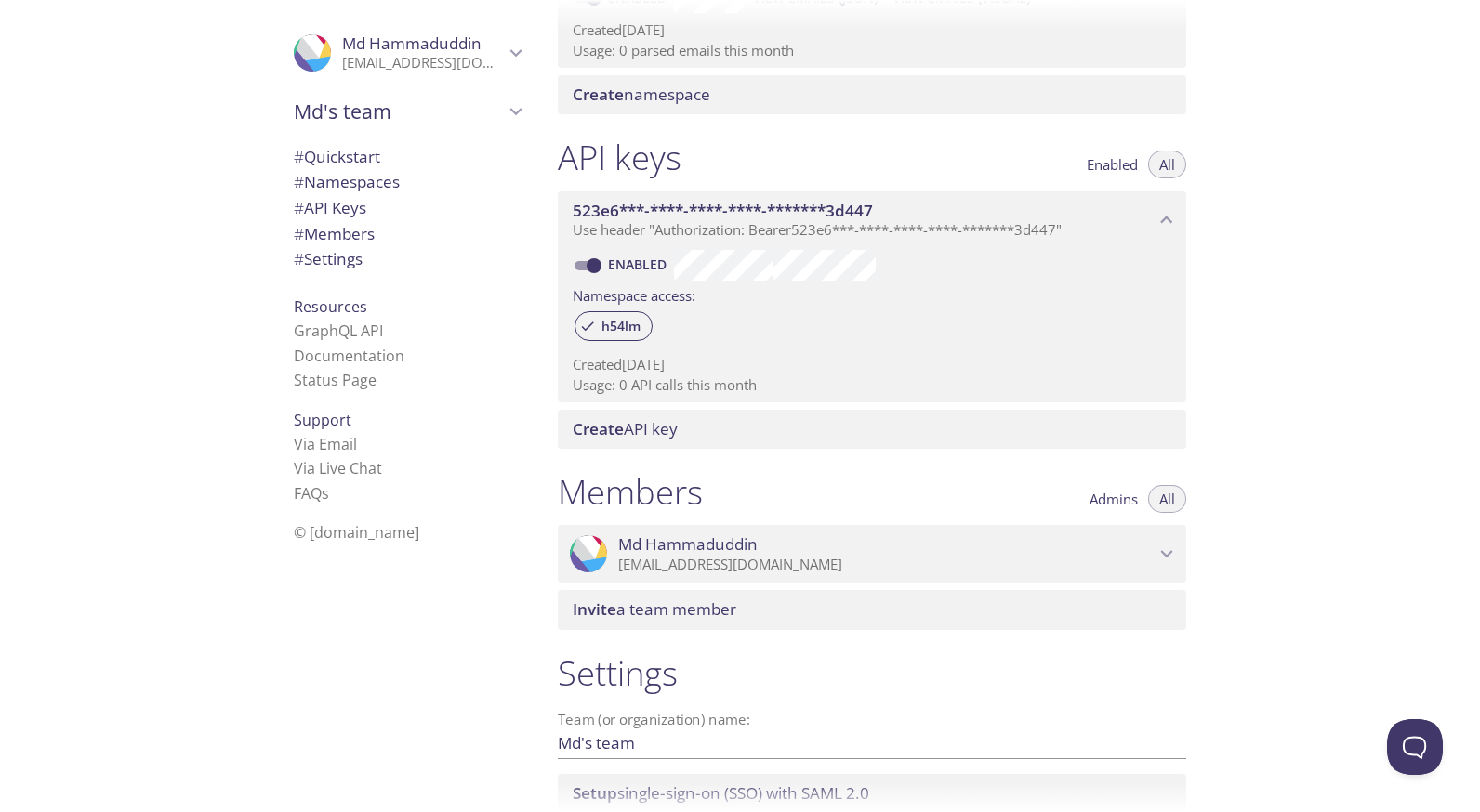
scroll to position [366, 0]
click at [605, 325] on span "h54lm" at bounding box center [620, 325] width 61 height 16
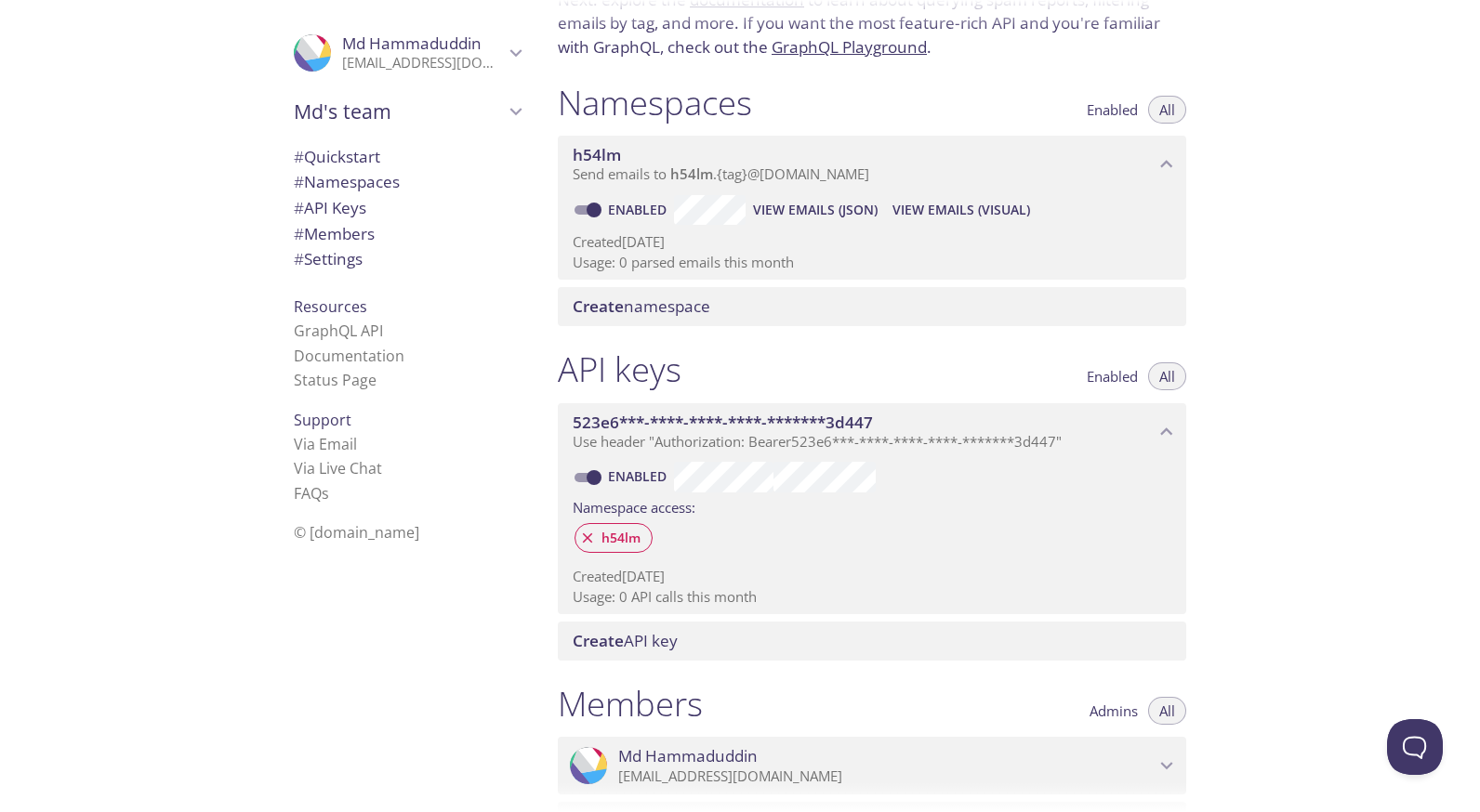
scroll to position [155, 0]
click at [607, 538] on span "h54lm" at bounding box center [620, 536] width 61 height 16
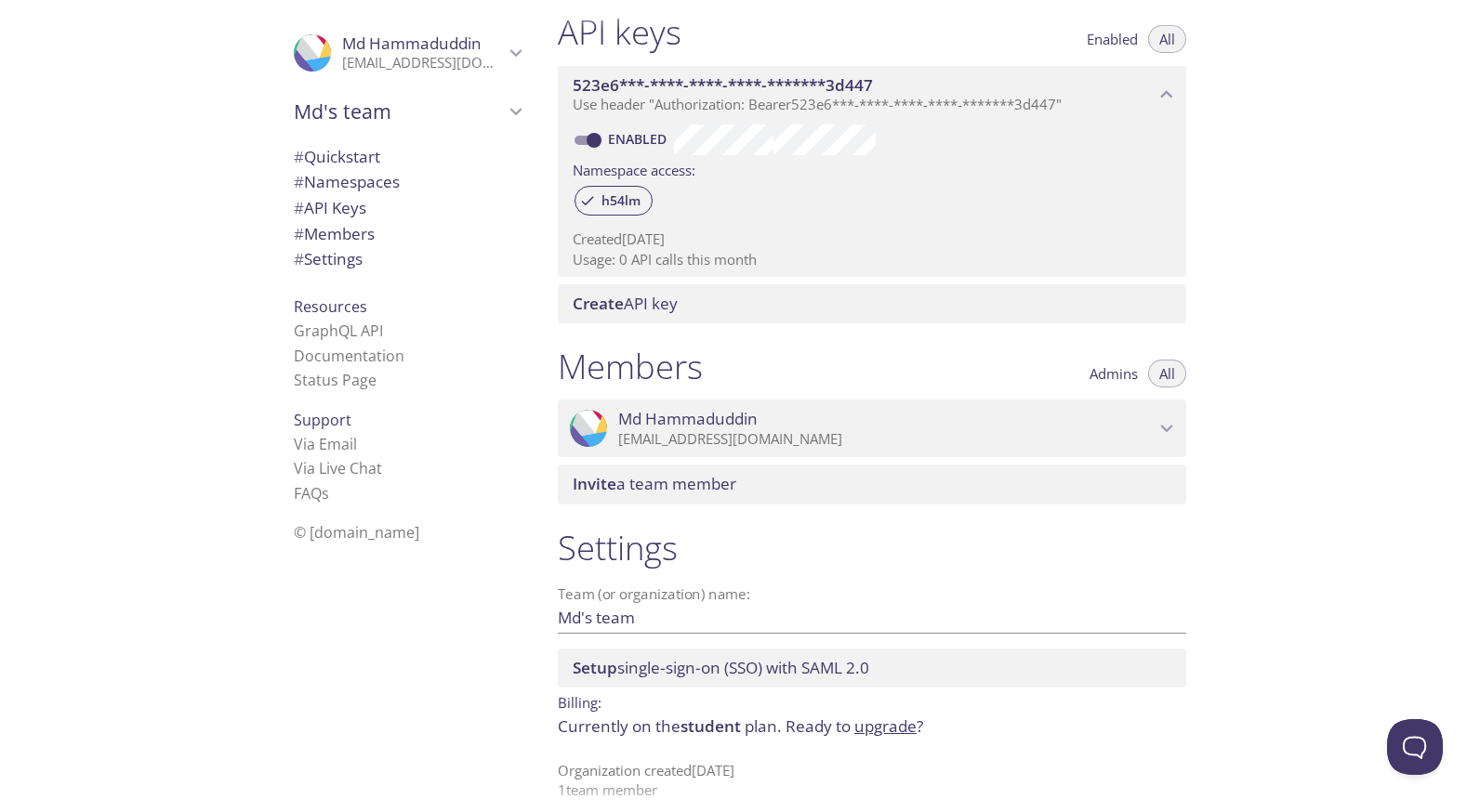
scroll to position [509, 0]
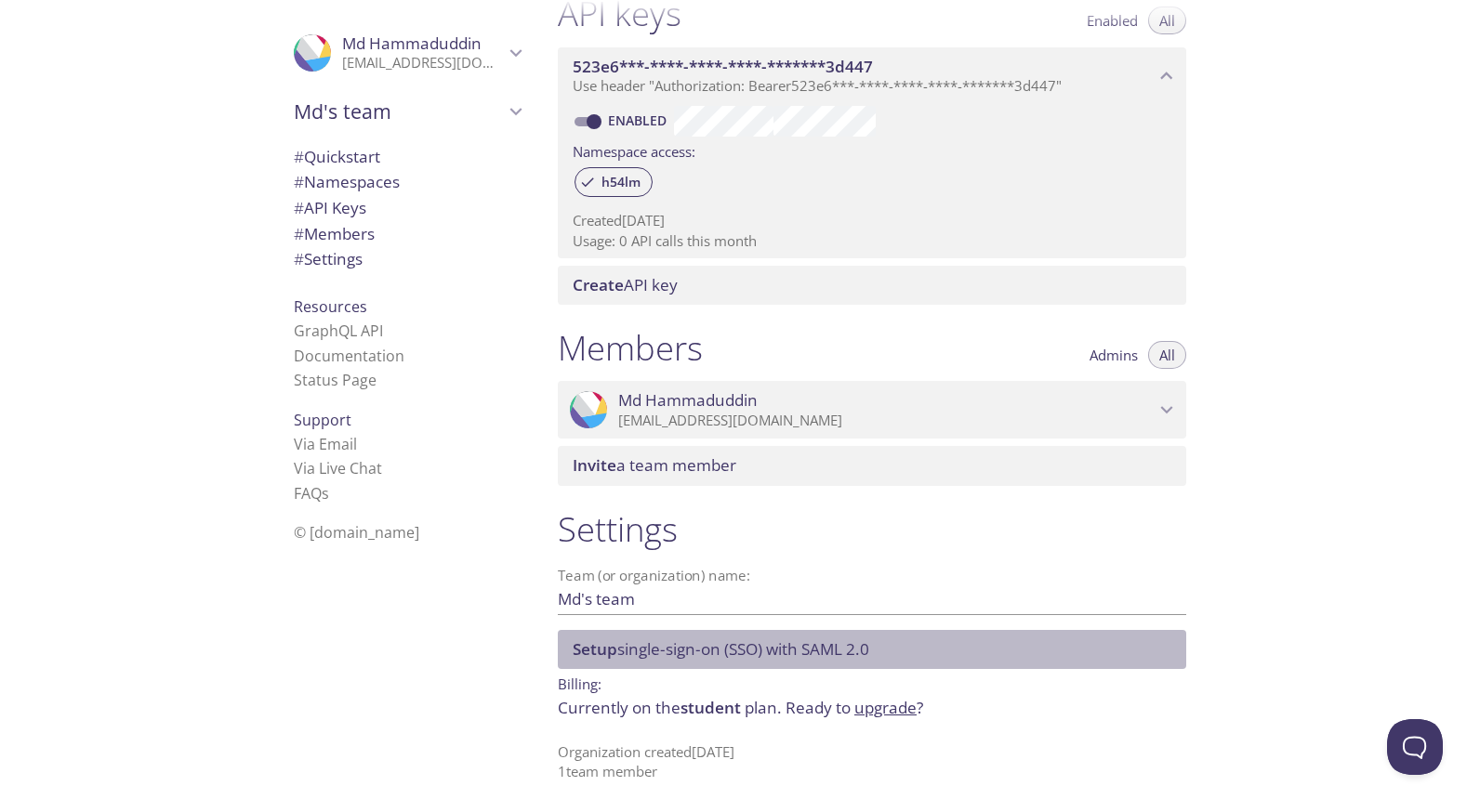
click at [811, 654] on span "Setup single-sign-on (SSO) with SAML 2.0" at bounding box center [721, 649] width 296 height 21
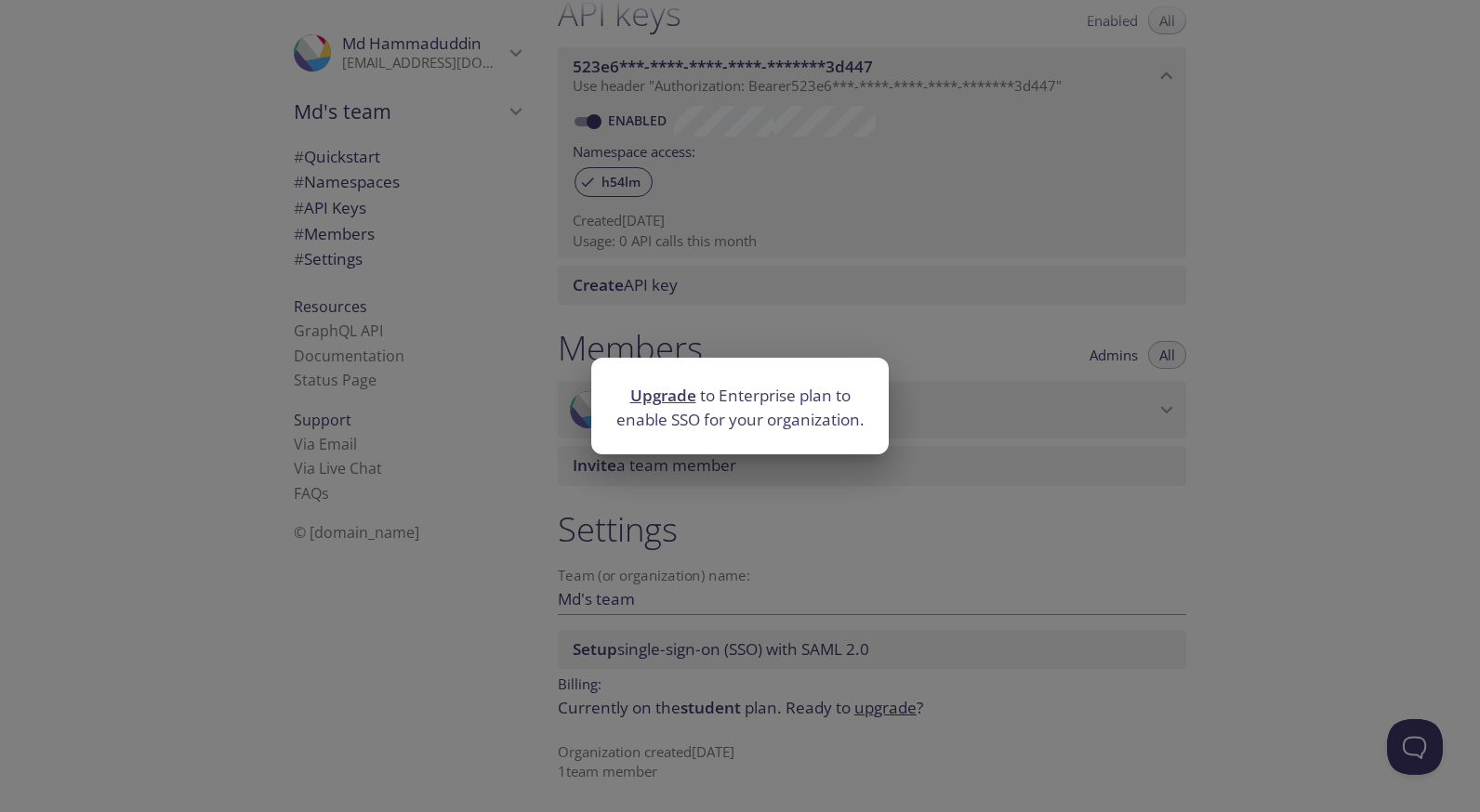
click at [742, 613] on div "Upgrade to Enterprise plan to enable SSO for your organization." at bounding box center [740, 406] width 1480 height 812
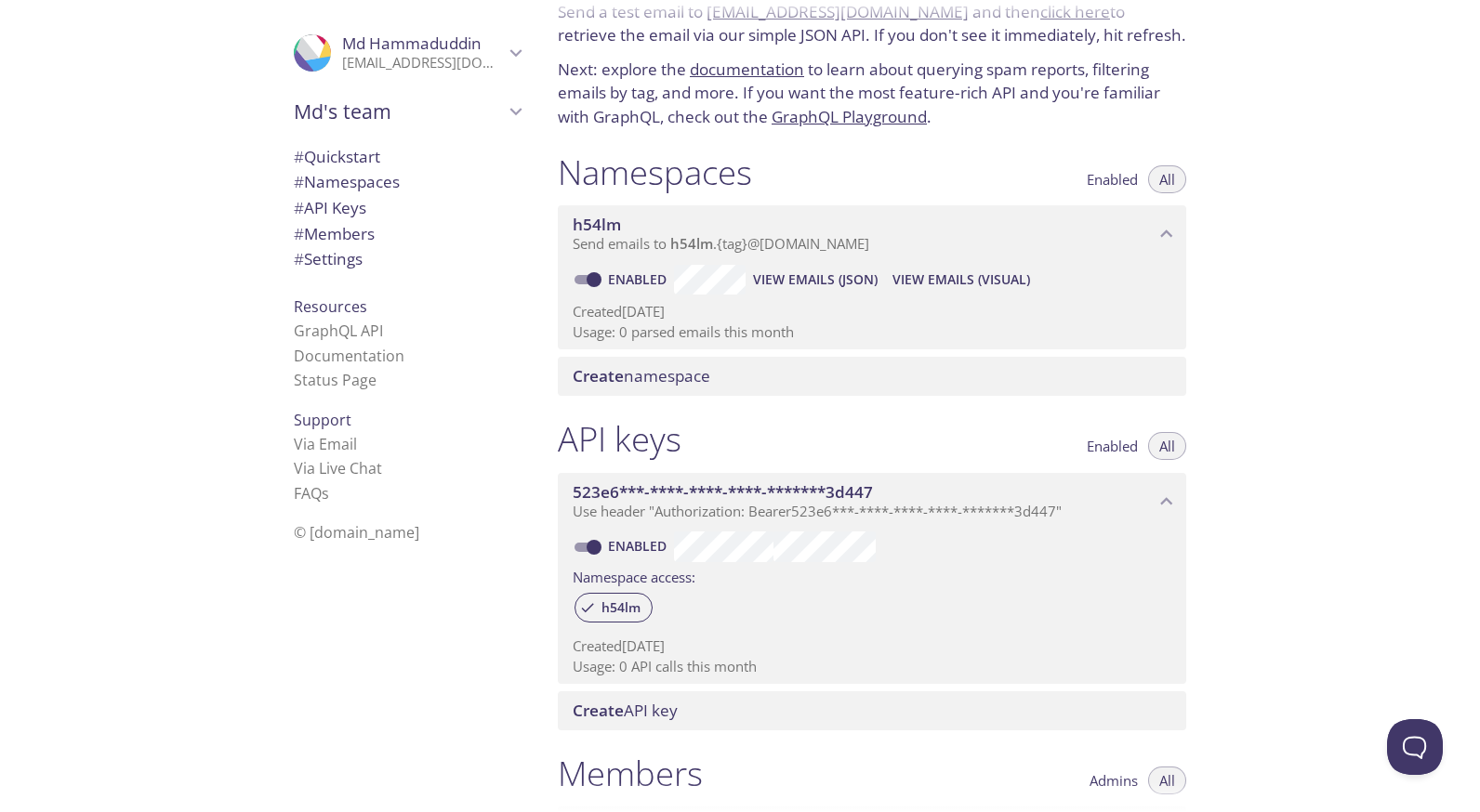
scroll to position [0, 0]
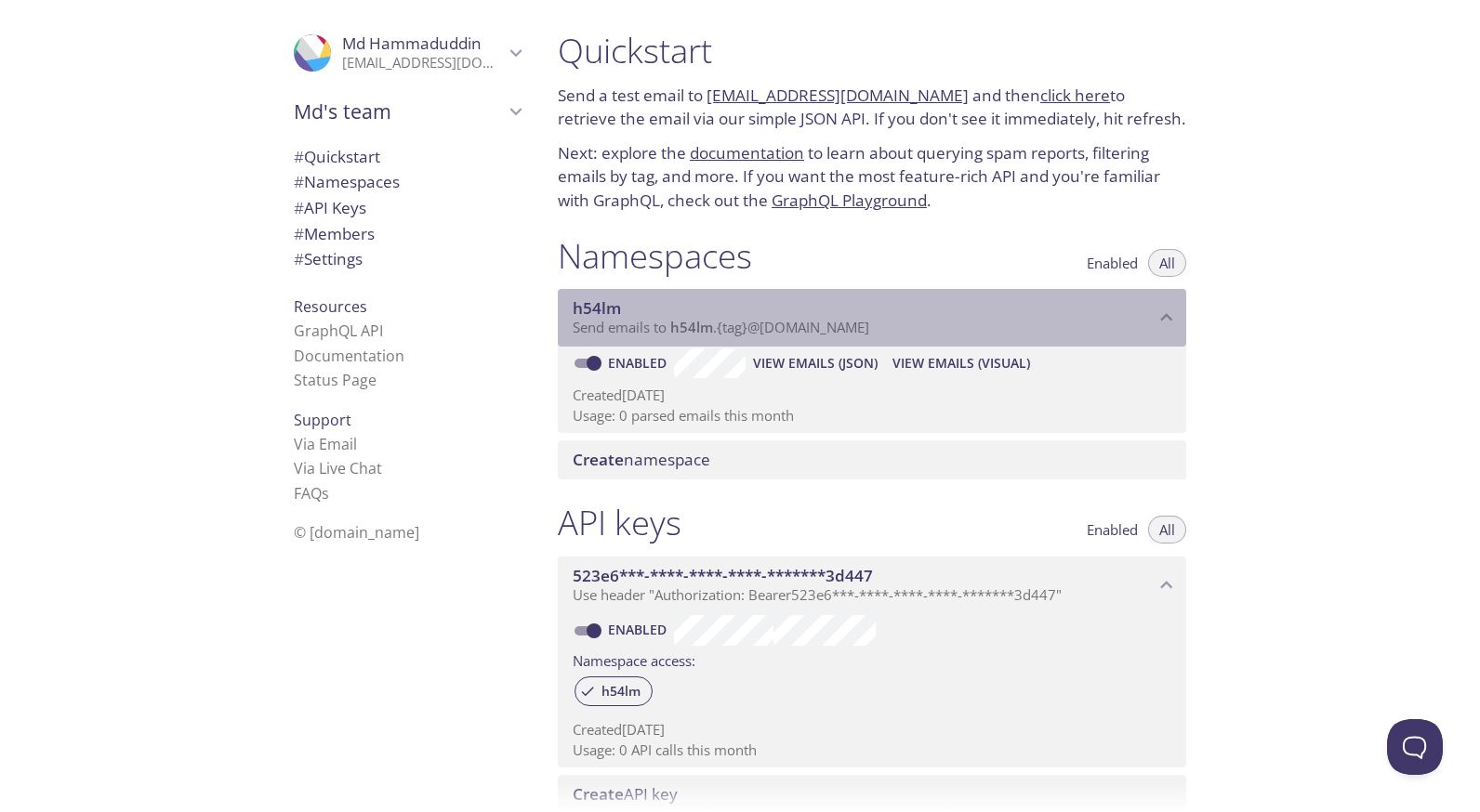
click at [1017, 330] on p "Send emails to h54lm . {tag} @[DOMAIN_NAME]" at bounding box center [863, 327] width 582 height 18
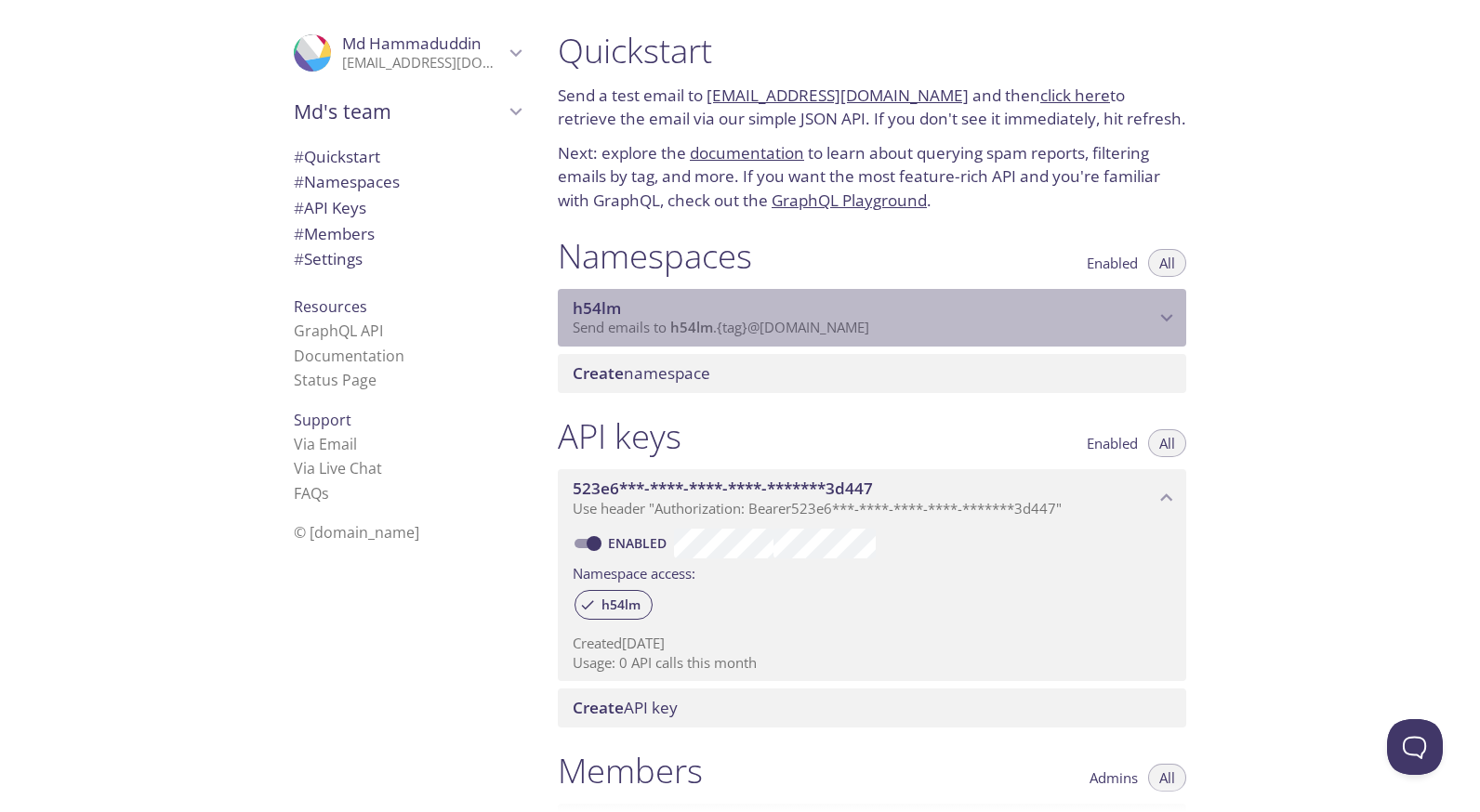
click at [1017, 330] on p "Send emails to h54lm . {tag} @[DOMAIN_NAME]" at bounding box center [863, 327] width 582 height 18
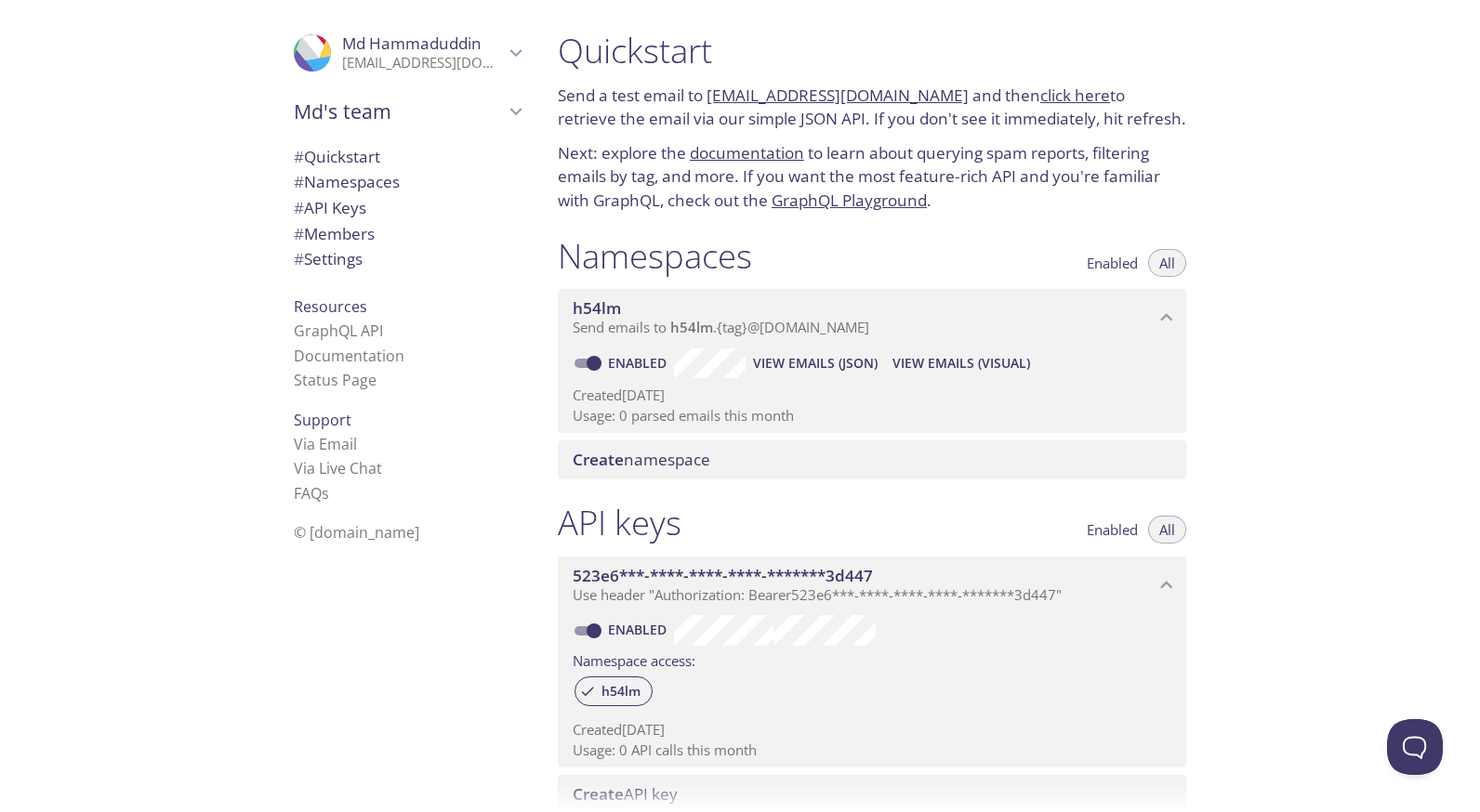
click at [861, 204] on link "GraphQL Playground" at bounding box center [849, 200] width 155 height 21
click at [837, 354] on span "View Emails (JSON)" at bounding box center [815, 363] width 125 height 22
click at [1, 645] on div ".cls-1 { fill: #6d5ca8; } .cls-2 { fill: #3fc191; } .cls-3 { fill: #3b4752; } .…" at bounding box center [271, 406] width 543 height 812
drag, startPoint x: 233, startPoint y: 104, endPoint x: 35, endPoint y: -21, distance: 234.2
click at [35, 0] on html ".cls-1 { fill: #6d5ca8; } .cls-2 { fill: #3fc191; } .cls-3 { fill: #3b4752; } .…" at bounding box center [740, 406] width 1480 height 812
